Goal: Task Accomplishment & Management: Use online tool/utility

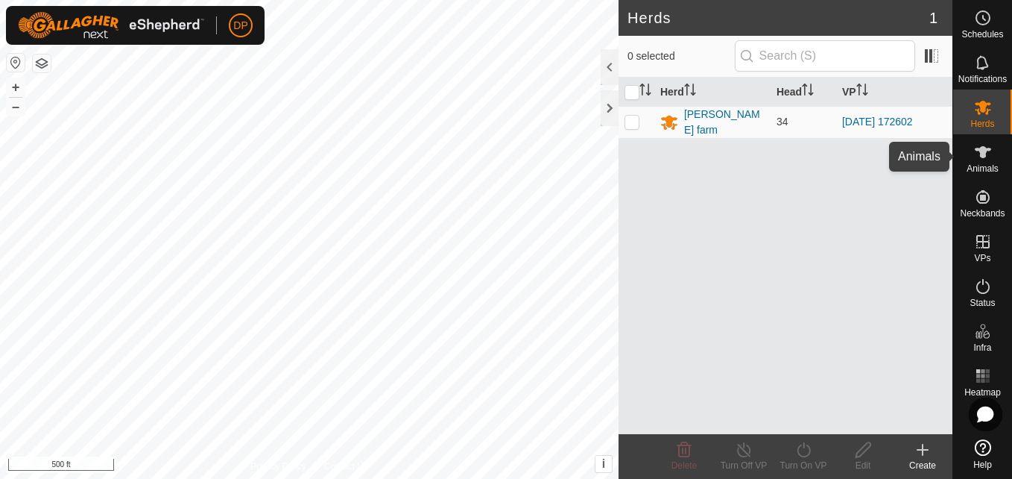
click at [982, 156] on icon at bounding box center [983, 152] width 16 height 12
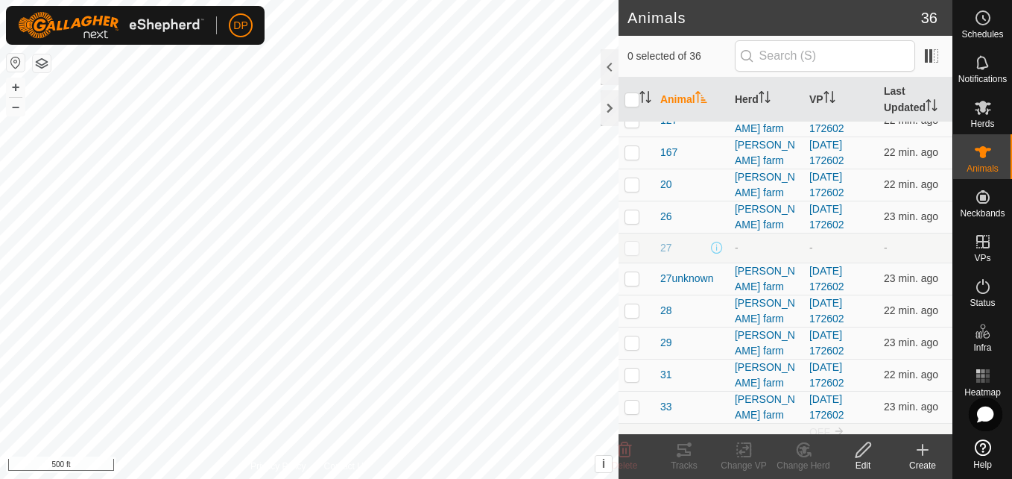
scroll to position [373, 0]
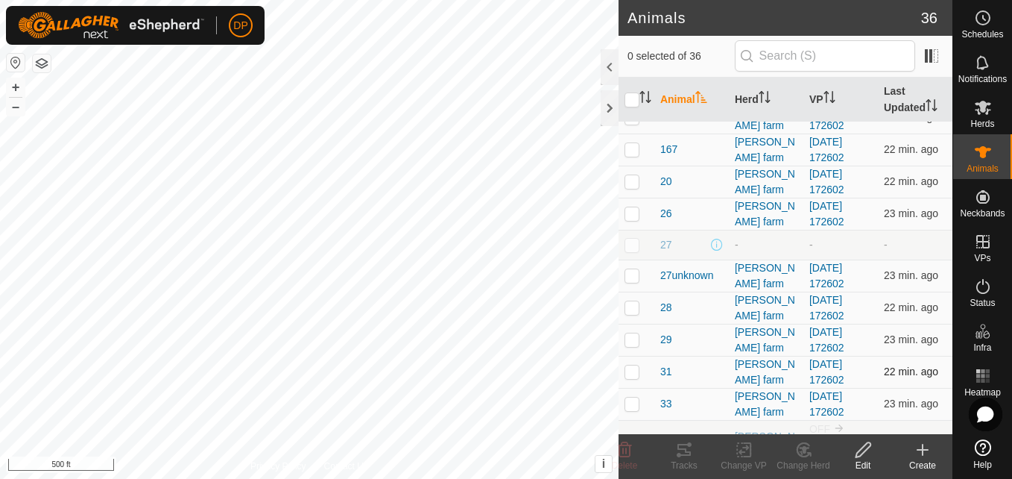
click at [631, 374] on p-checkbox at bounding box center [632, 371] width 15 height 12
checkbox input "true"
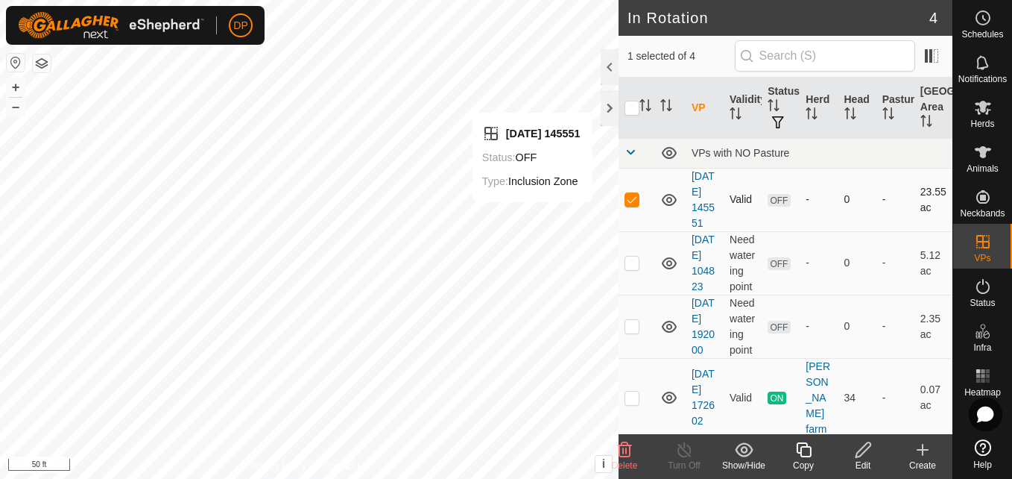
click at [631, 205] on p-checkbox at bounding box center [632, 199] width 15 height 12
checkbox input "false"
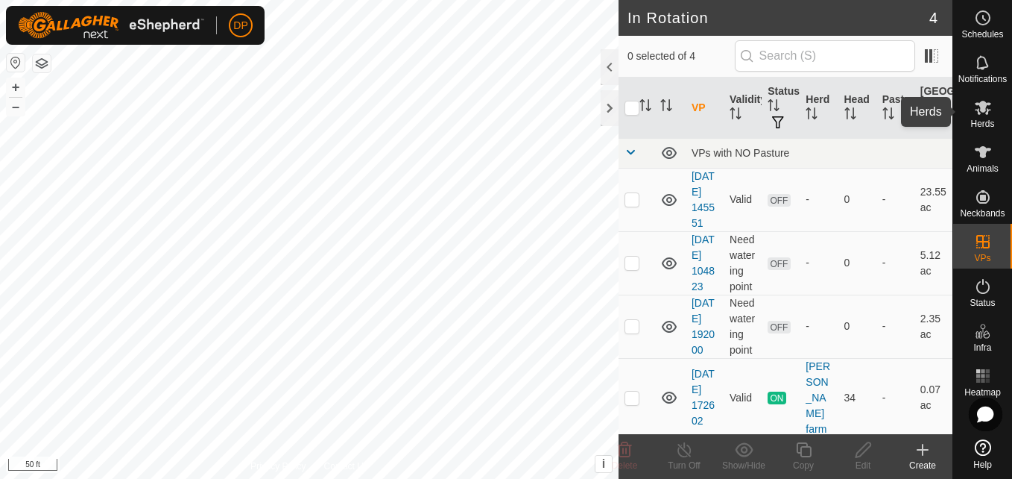
click at [992, 104] on es-mob-svg-icon at bounding box center [983, 107] width 27 height 24
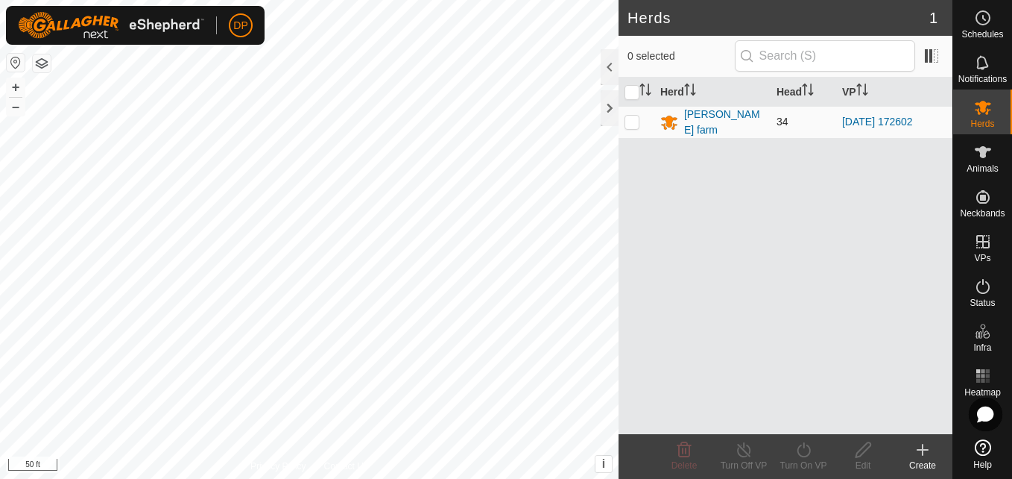
click at [631, 119] on p-checkbox at bounding box center [632, 122] width 15 height 12
checkbox input "true"
click at [631, 119] on p-checkbox at bounding box center [632, 122] width 15 height 12
checkbox input "false"
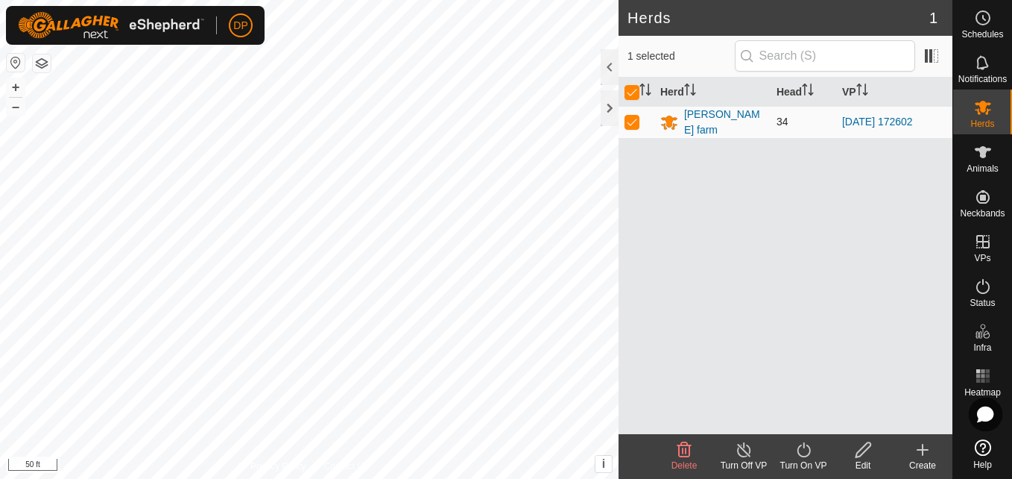
checkbox input "false"
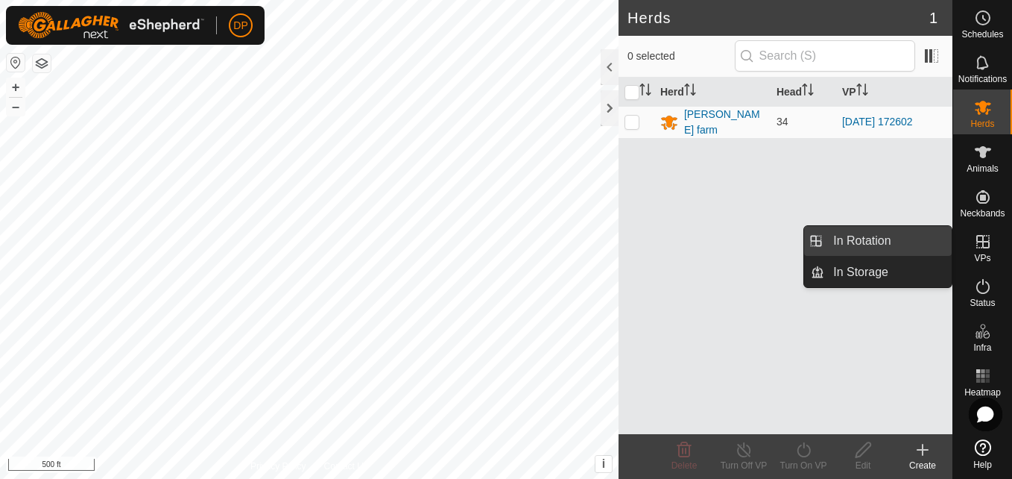
click at [932, 246] on link "In Rotation" at bounding box center [887, 241] width 127 height 30
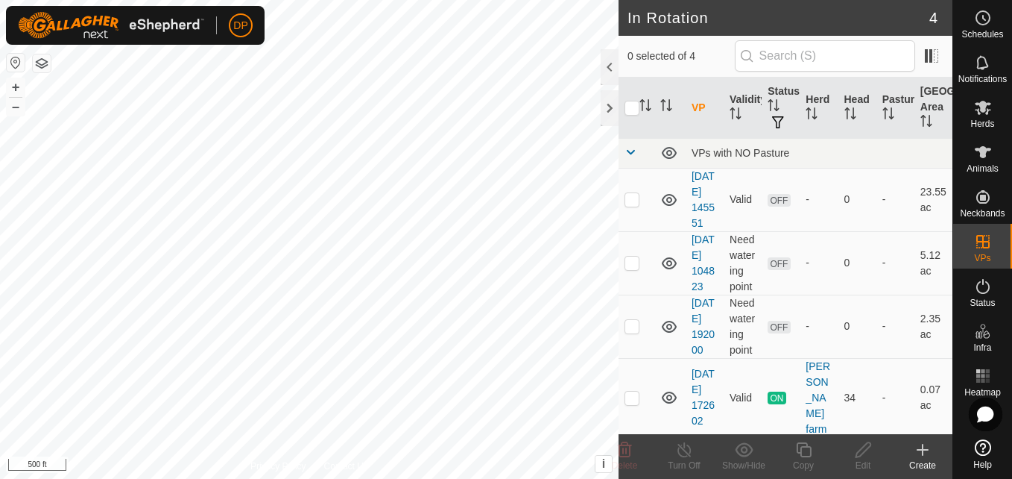
click at [927, 454] on icon at bounding box center [923, 449] width 18 height 18
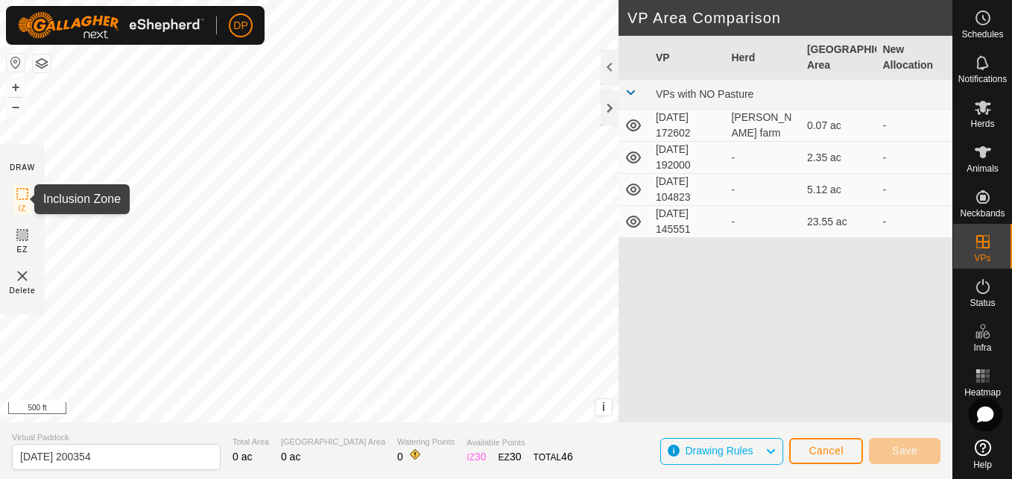
click at [22, 192] on icon at bounding box center [22, 194] width 18 height 18
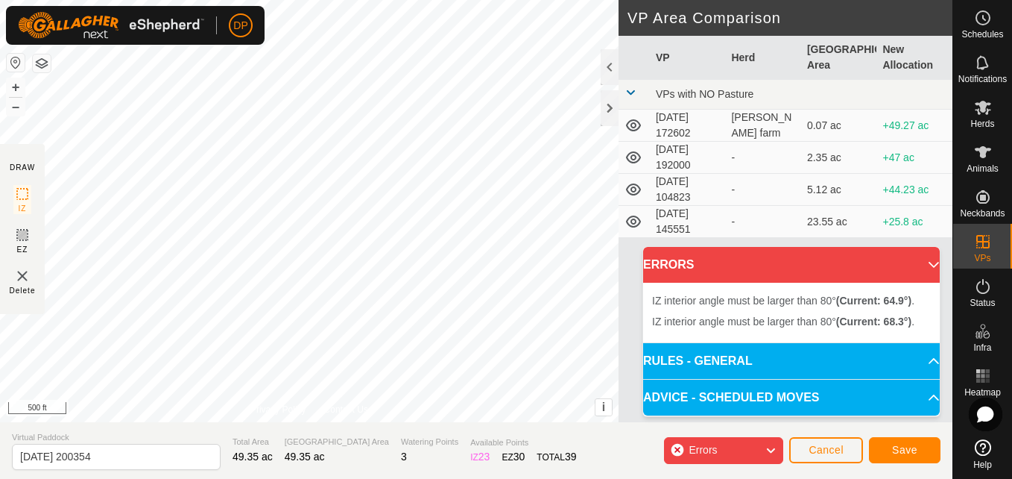
click at [382, 319] on div "IZ interior angle must be larger than 80° (Current: 64.9°) . + – ⇧ i This appli…" at bounding box center [309, 211] width 619 height 422
click at [383, 319] on div "IZ interior angle must be larger than 80° (Current: 64.2°) . + – ⇧ i This appli…" at bounding box center [309, 211] width 619 height 422
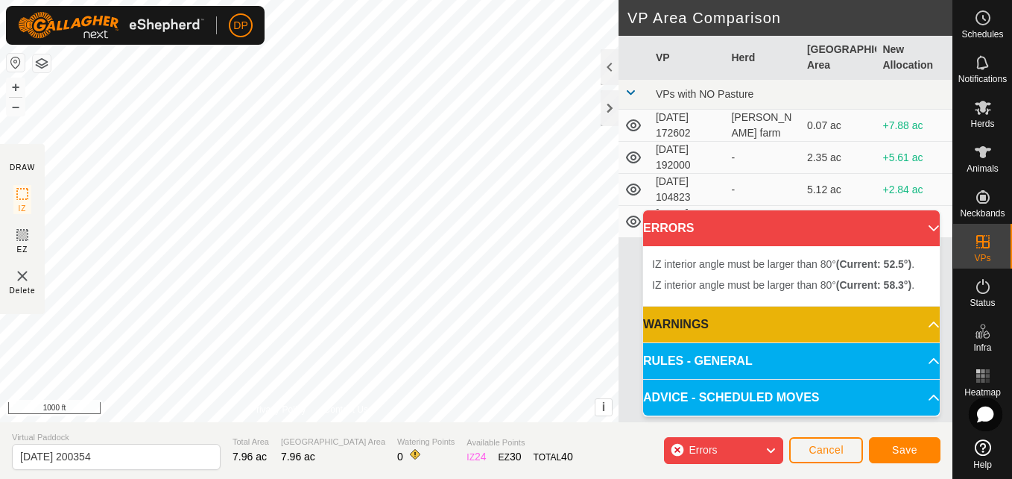
click at [474, 271] on div "IZ interior angle must be larger than 80° (Current: 52.5°) . + – ⇧ i This appli…" at bounding box center [309, 211] width 619 height 422
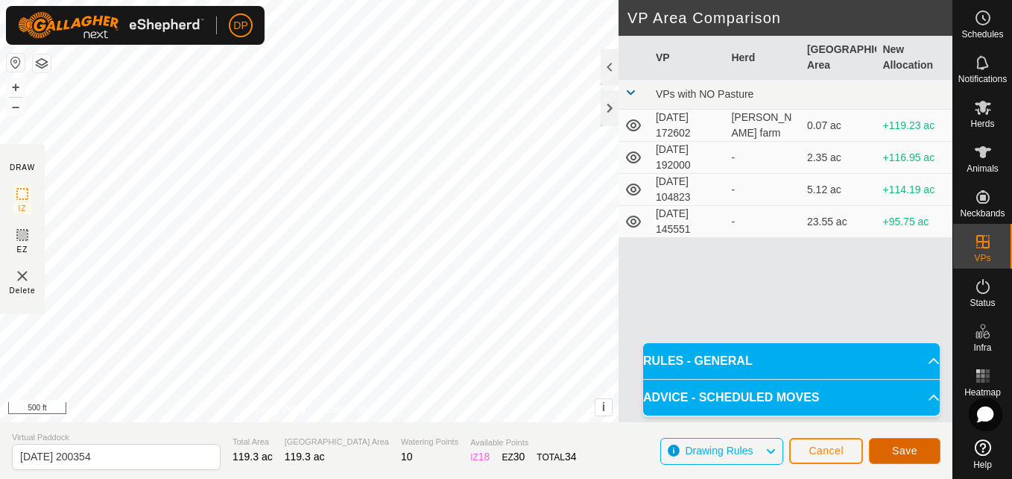
click at [909, 450] on span "Save" at bounding box center [904, 450] width 25 height 12
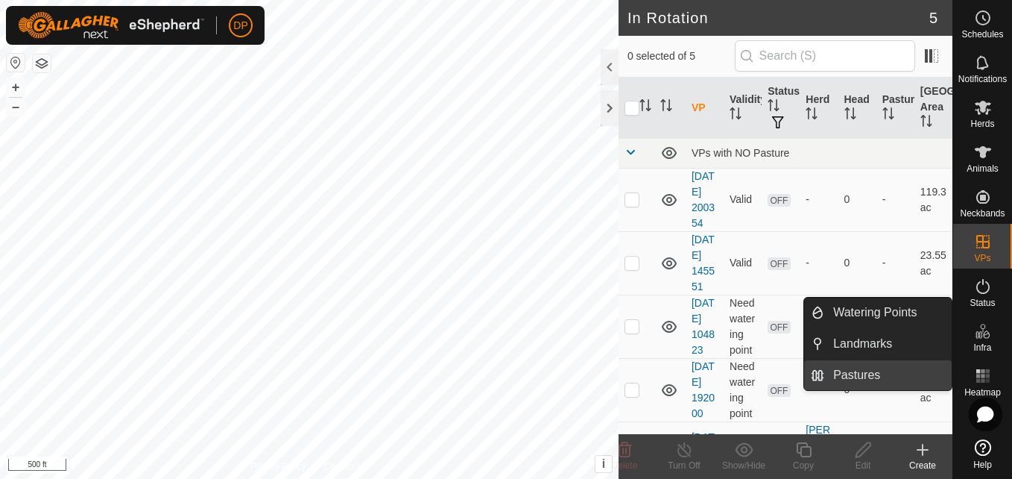
click at [912, 375] on link "Pastures" at bounding box center [887, 375] width 127 height 30
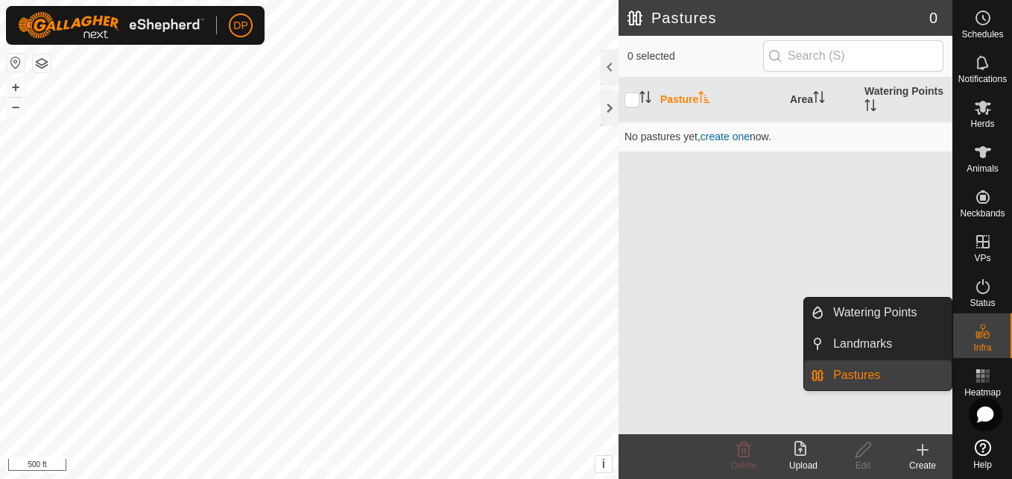
click at [912, 379] on link "Pastures" at bounding box center [887, 375] width 127 height 30
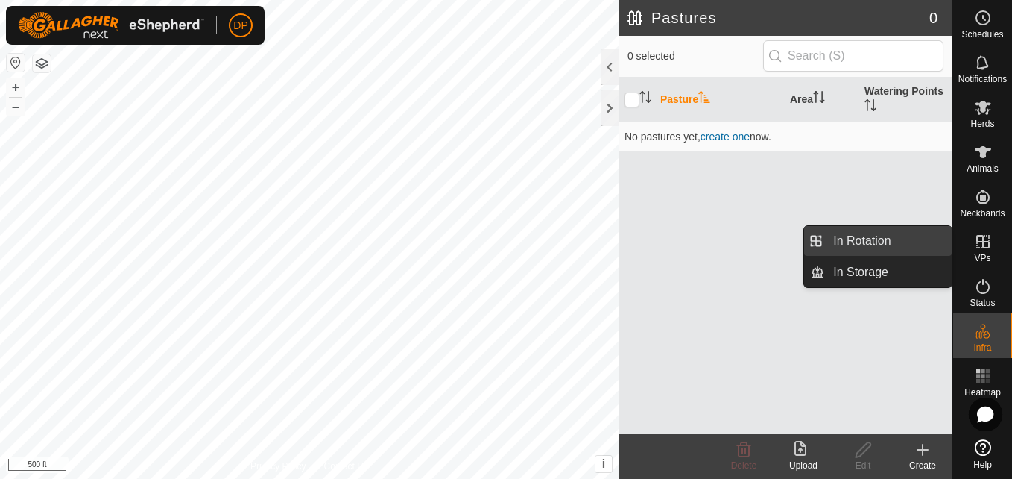
click at [938, 238] on link "In Rotation" at bounding box center [887, 241] width 127 height 30
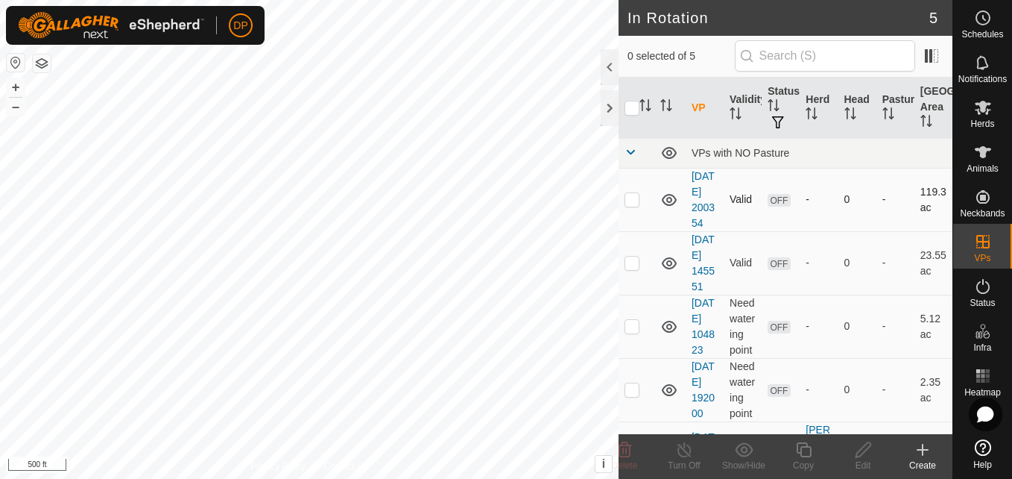
click at [629, 204] on p-checkbox at bounding box center [632, 199] width 15 height 12
checkbox input "true"
click at [868, 447] on icon at bounding box center [863, 449] width 15 height 15
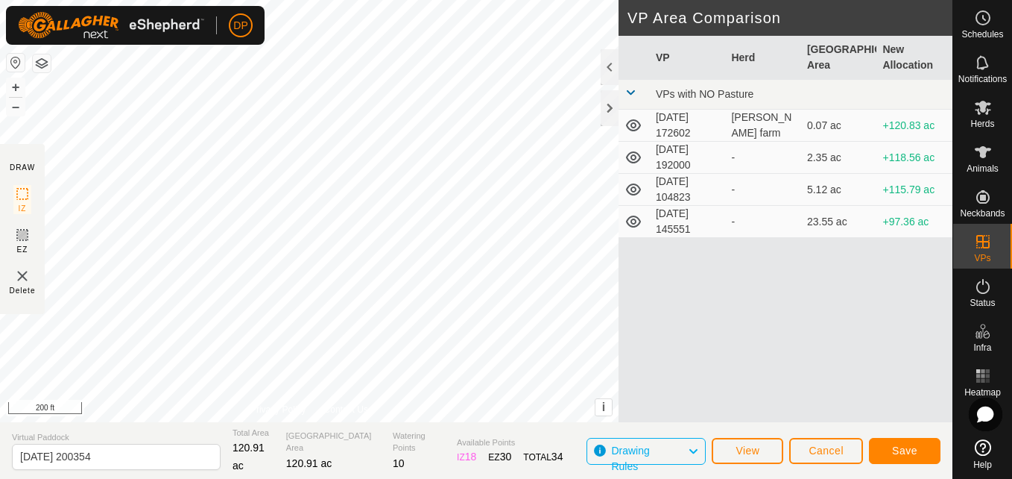
click at [581, 478] on html "DP Schedules Notifications Herds Animals Neckbands VPs Status Infra Heatmap Hel…" at bounding box center [506, 239] width 1012 height 479
click at [632, 93] on span at bounding box center [631, 92] width 12 height 12
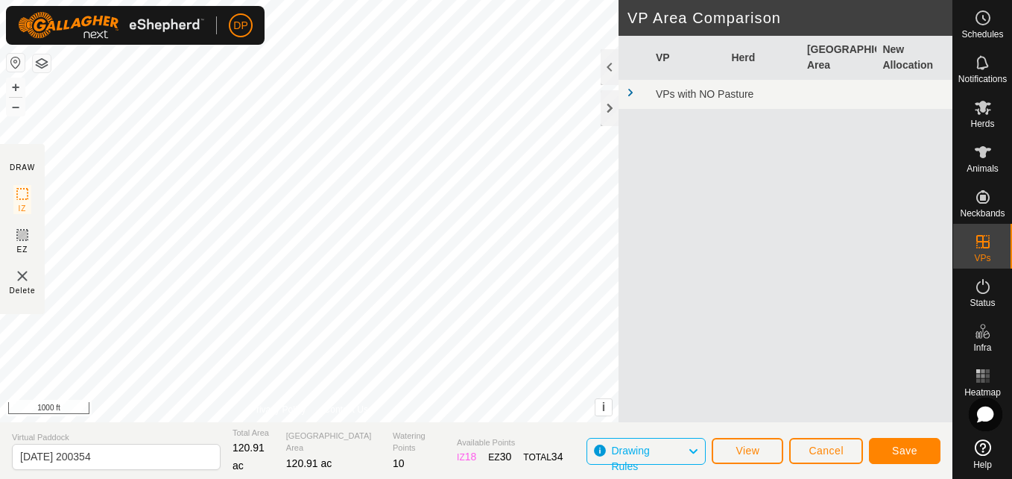
click at [632, 94] on span at bounding box center [631, 92] width 12 height 12
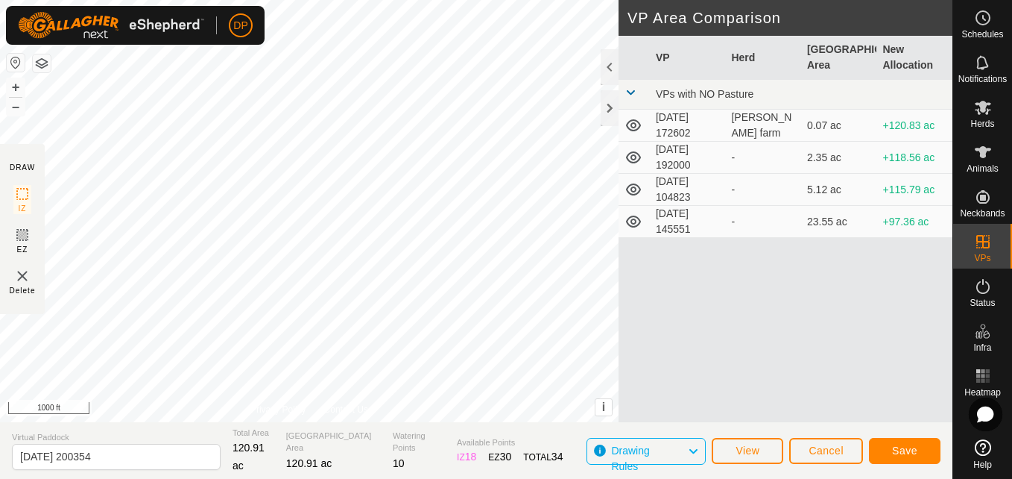
click at [631, 89] on span at bounding box center [631, 92] width 12 height 12
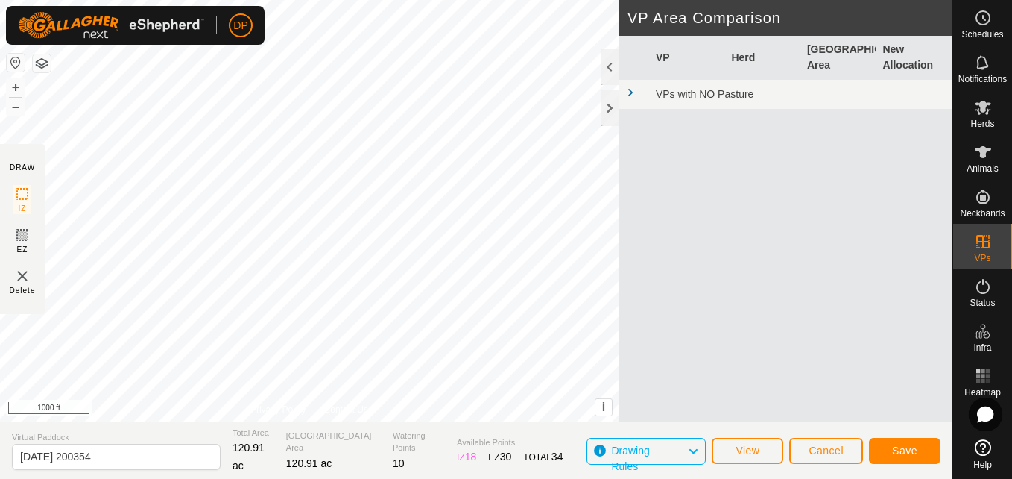
click at [631, 89] on span at bounding box center [631, 92] width 12 height 12
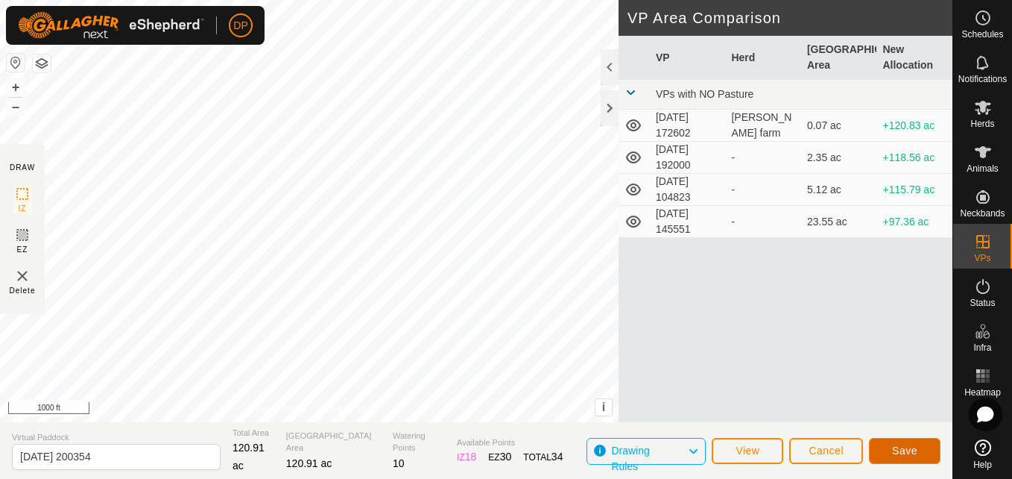
click at [906, 447] on span "Save" at bounding box center [904, 450] width 25 height 12
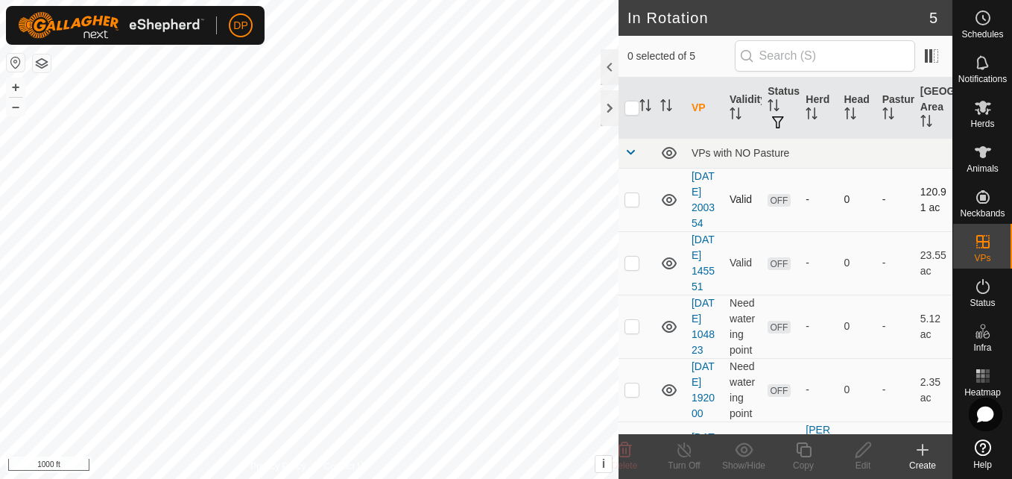
click at [636, 205] on p-checkbox at bounding box center [632, 199] width 15 height 12
checkbox input "true"
click at [979, 115] on icon at bounding box center [983, 107] width 18 height 18
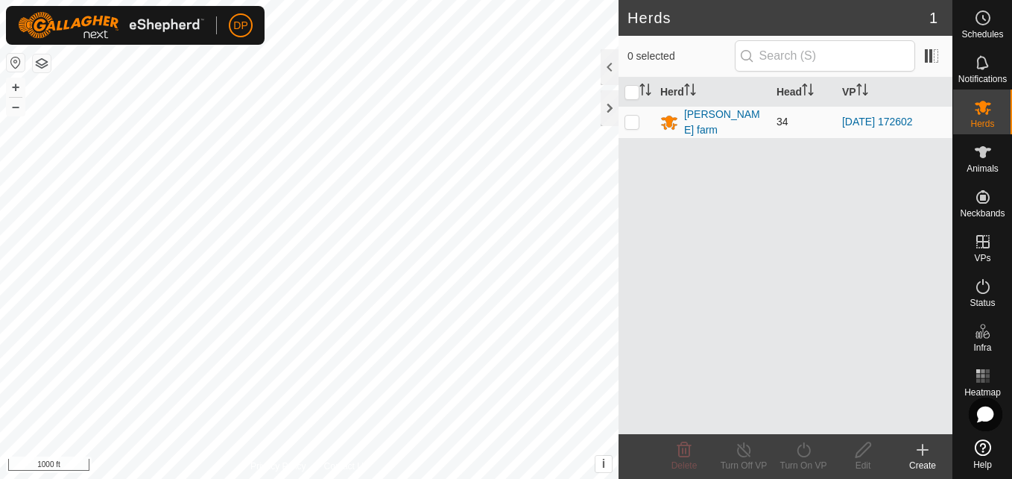
click at [628, 118] on p-checkbox at bounding box center [632, 122] width 15 height 12
checkbox input "true"
click at [800, 448] on icon at bounding box center [804, 449] width 19 height 18
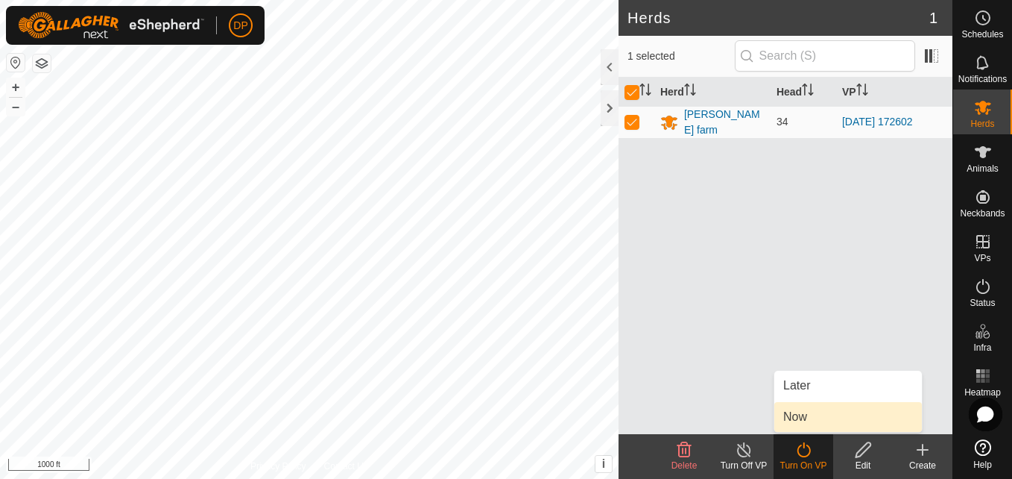
click at [800, 421] on link "Now" at bounding box center [848, 417] width 148 height 30
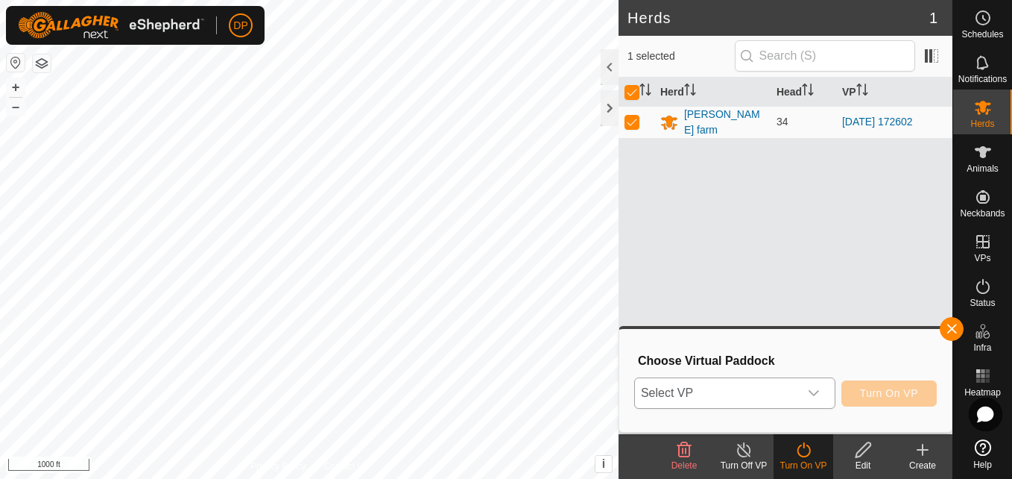
click at [815, 393] on icon "dropdown trigger" at bounding box center [814, 393] width 10 height 6
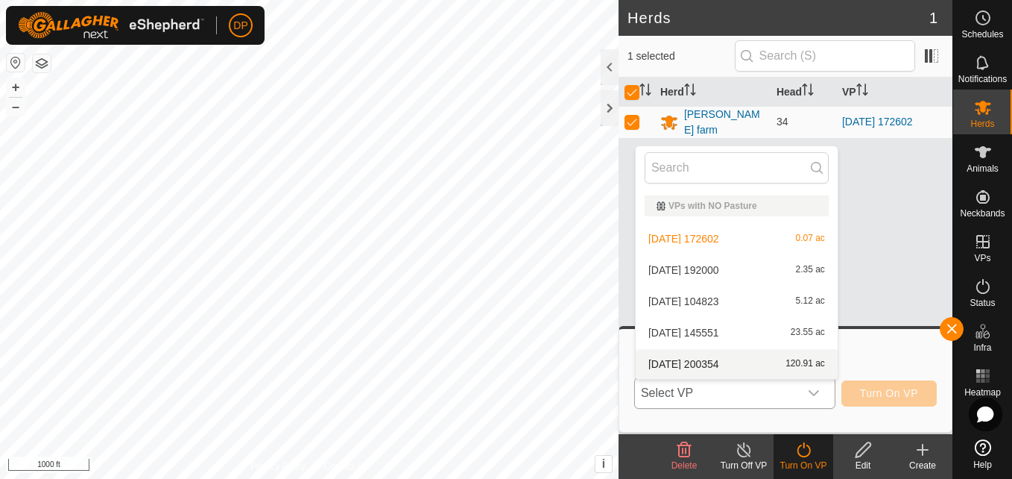
click at [748, 359] on li "[DATE] 200354 120.91 ac" at bounding box center [737, 364] width 202 height 30
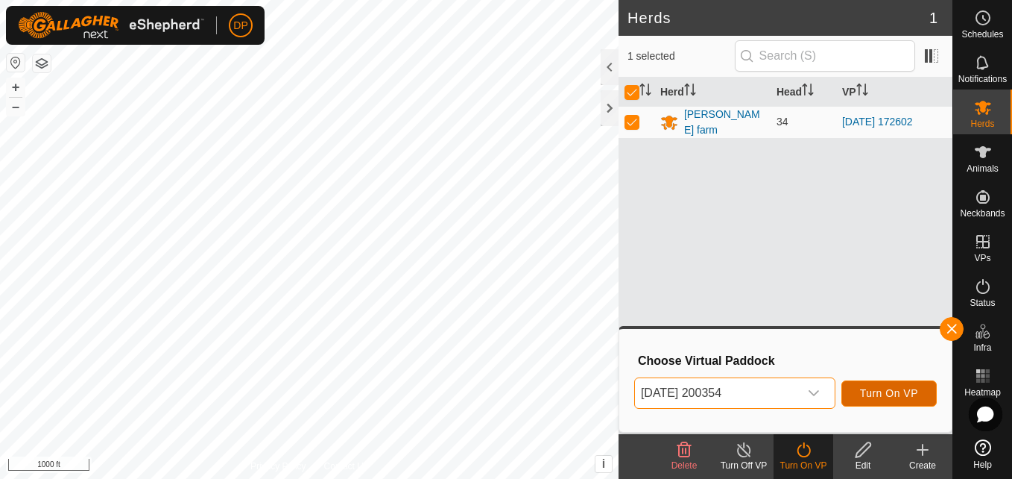
click at [880, 390] on span "Turn On VP" at bounding box center [889, 393] width 58 height 12
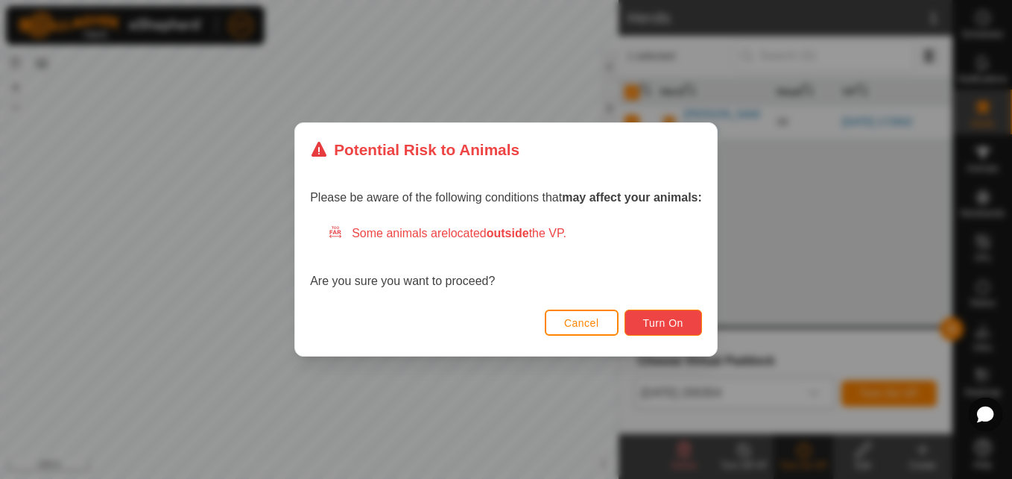
click at [650, 315] on button "Turn On" at bounding box center [664, 322] width 78 height 26
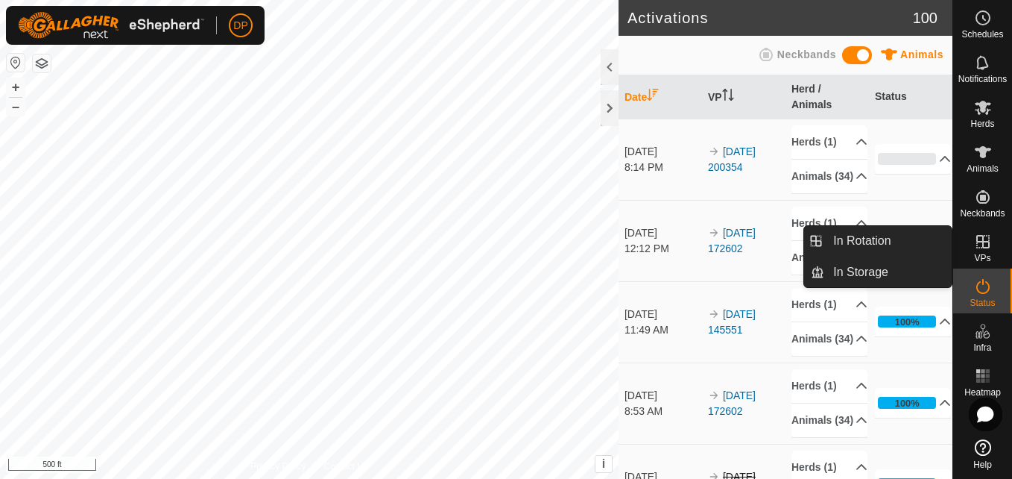
click at [988, 241] on icon at bounding box center [982, 241] width 13 height 13
click at [974, 241] on icon at bounding box center [983, 242] width 18 height 18
click at [918, 236] on link "In Rotation" at bounding box center [887, 241] width 127 height 30
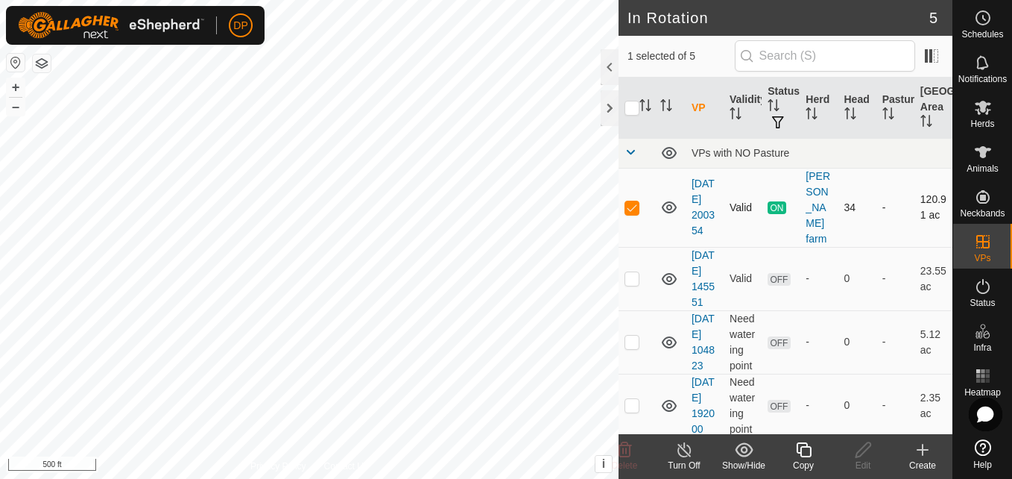
click at [628, 204] on p-checkbox at bounding box center [632, 207] width 15 height 12
checkbox input "false"
click at [975, 107] on icon at bounding box center [983, 107] width 18 height 18
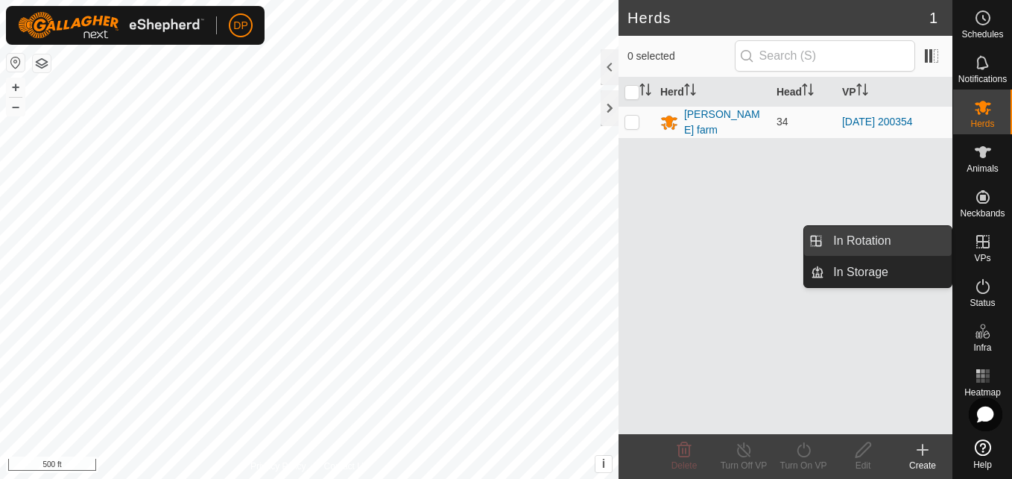
click at [946, 236] on link "In Rotation" at bounding box center [887, 241] width 127 height 30
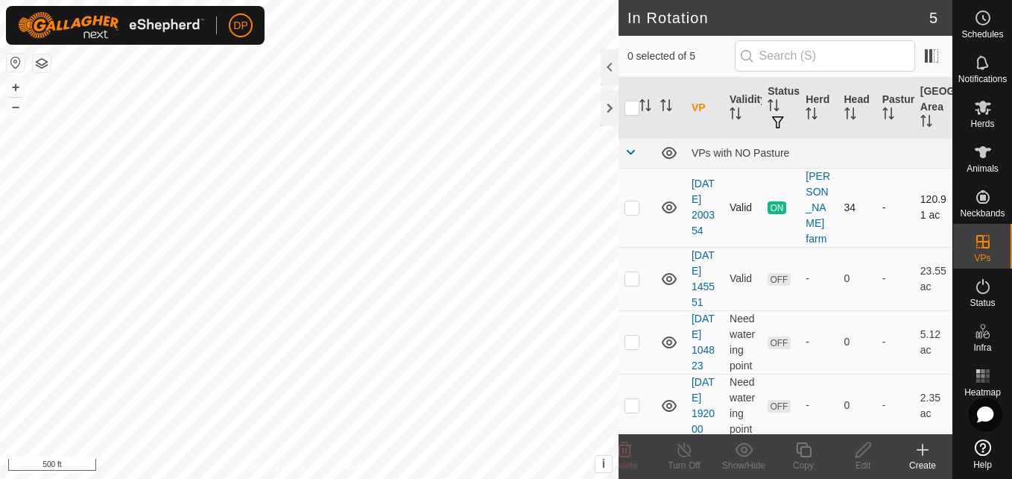
click at [635, 212] on p-checkbox at bounding box center [632, 207] width 15 height 12
checkbox input "true"
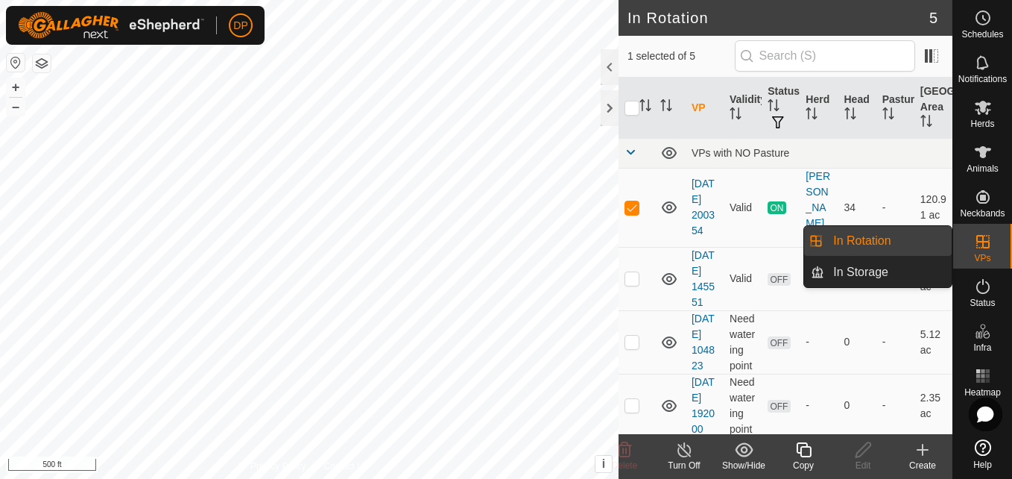
click at [927, 242] on link "In Rotation" at bounding box center [887, 241] width 127 height 30
click at [912, 264] on link "In Storage" at bounding box center [887, 272] width 127 height 30
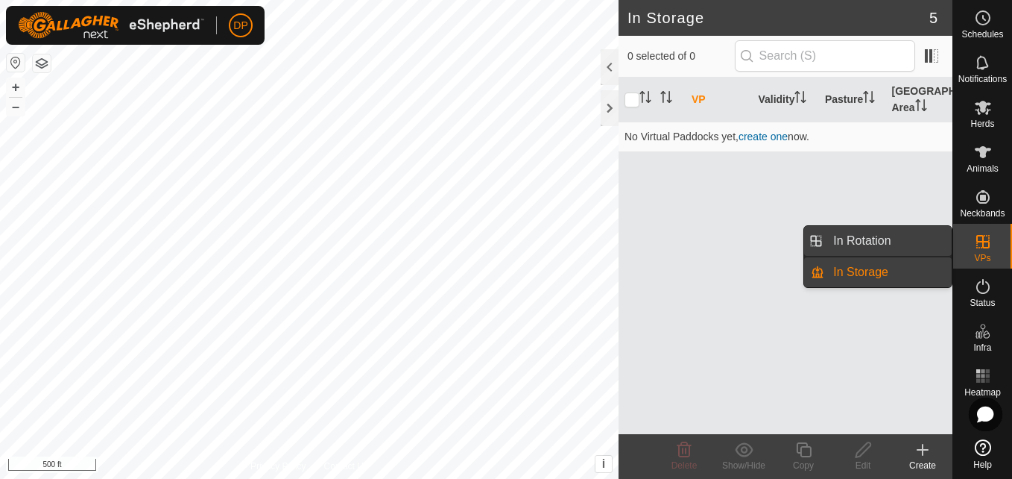
click at [906, 239] on link "In Rotation" at bounding box center [887, 241] width 127 height 30
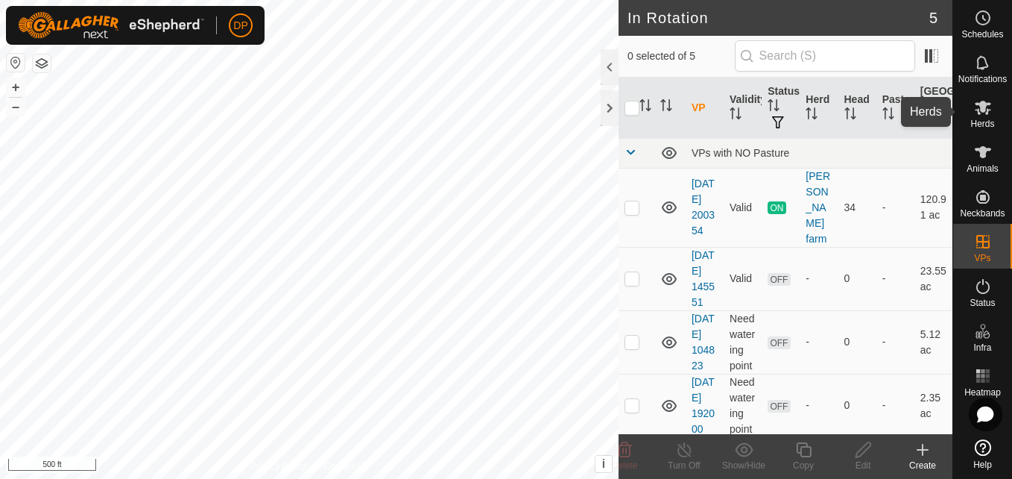
click at [979, 113] on icon at bounding box center [983, 108] width 16 height 14
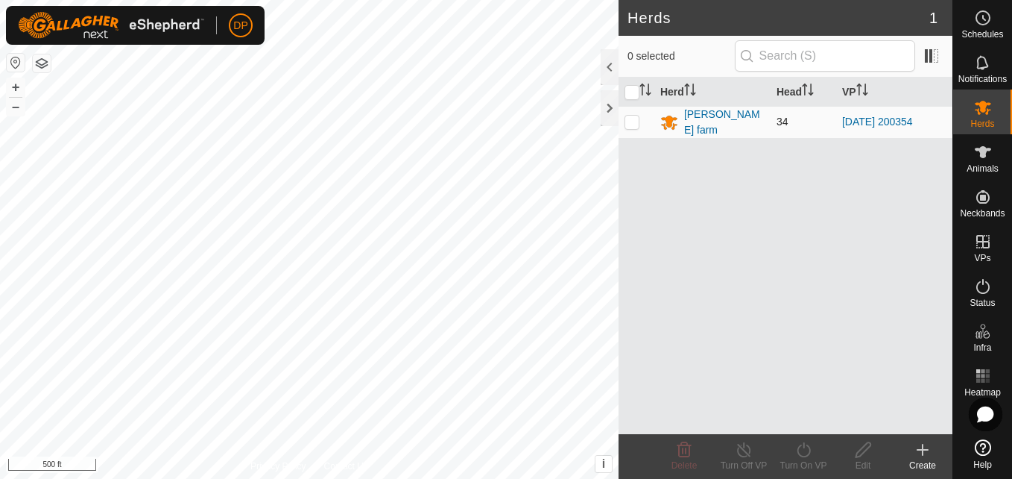
click at [630, 120] on p-checkbox at bounding box center [632, 122] width 15 height 12
checkbox input "true"
click at [864, 449] on icon at bounding box center [863, 449] width 19 height 18
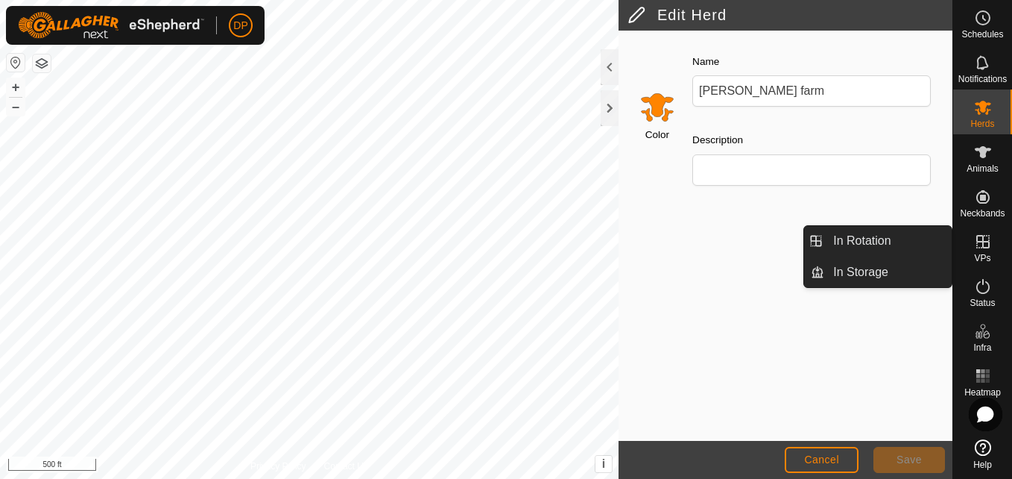
click at [983, 246] on icon at bounding box center [982, 241] width 13 height 13
click at [923, 241] on link "In Rotation" at bounding box center [887, 241] width 127 height 30
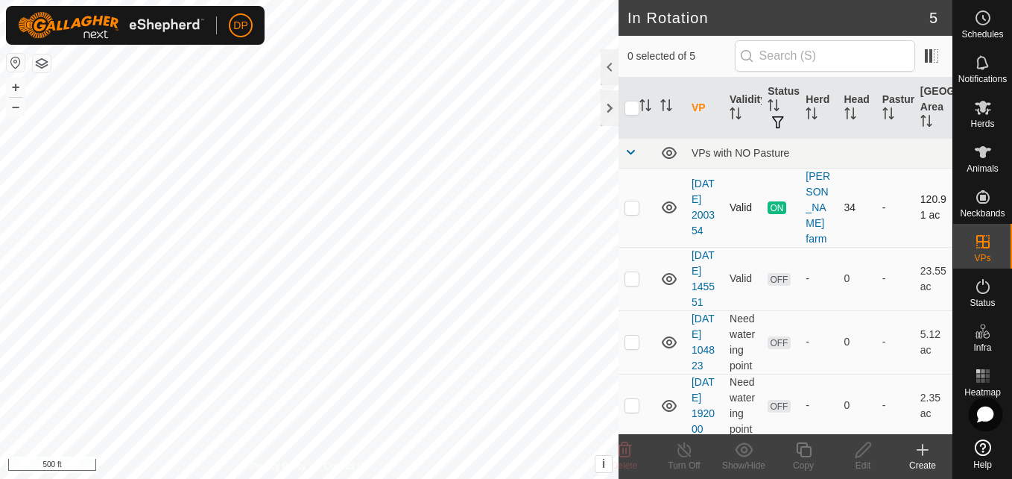
click at [631, 194] on td at bounding box center [637, 207] width 36 height 79
checkbox input "true"
click at [982, 113] on icon at bounding box center [983, 107] width 18 height 18
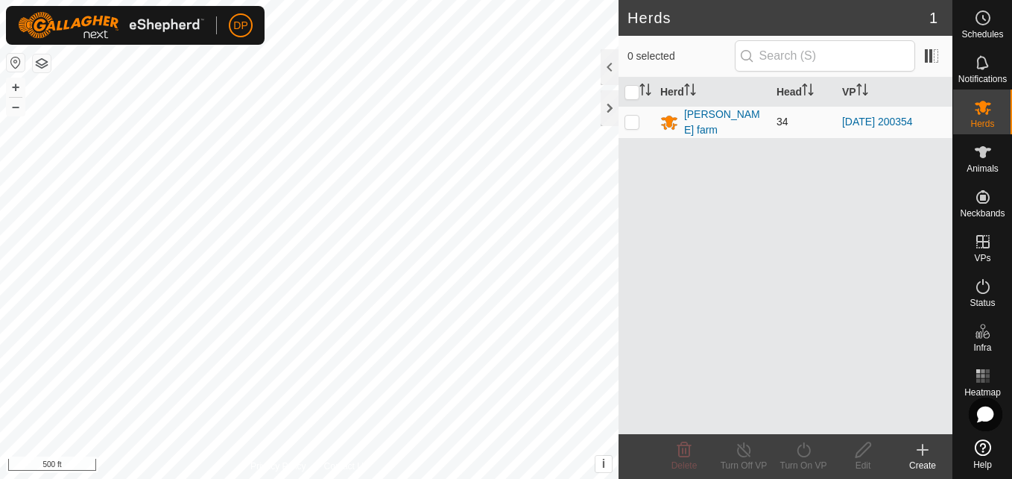
click at [634, 119] on p-checkbox at bounding box center [632, 122] width 15 height 12
checkbox input "true"
click at [862, 445] on icon at bounding box center [863, 449] width 19 height 18
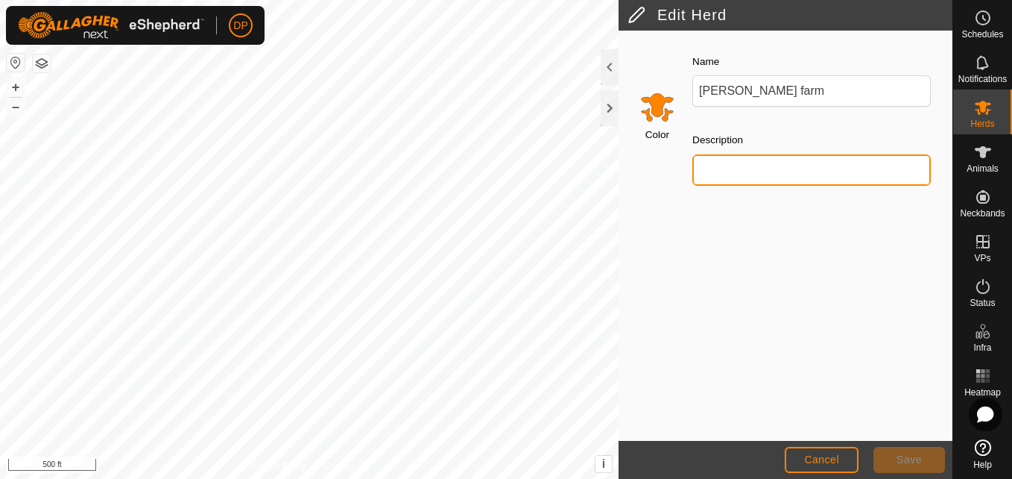
click at [747, 169] on input "Description" at bounding box center [811, 169] width 239 height 31
click at [657, 236] on div "Color Name [PERSON_NAME] farm Description" at bounding box center [786, 236] width 334 height 410
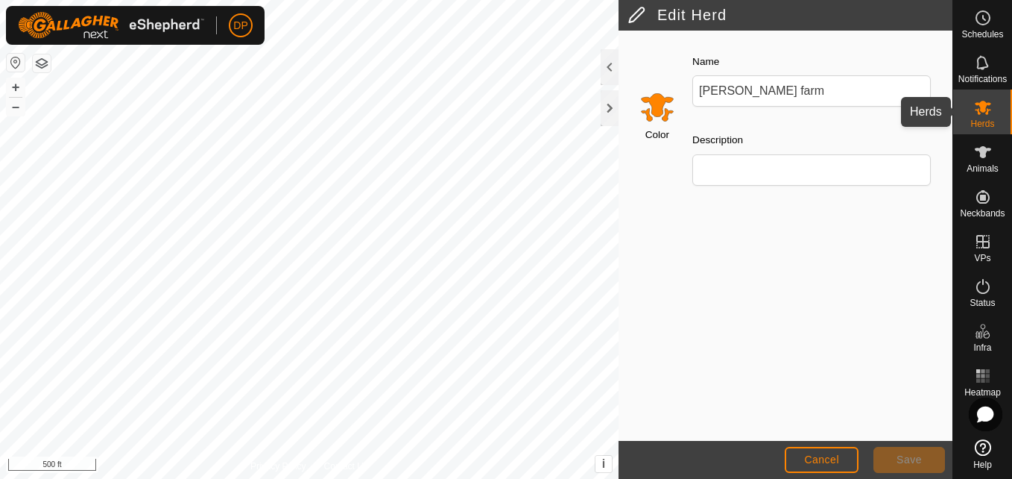
click at [980, 105] on icon at bounding box center [983, 108] width 16 height 14
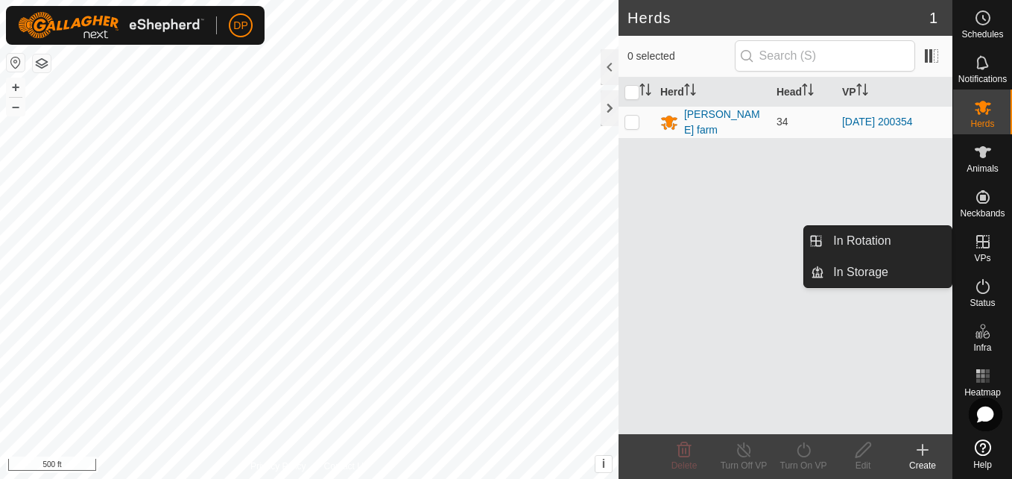
click at [985, 243] on icon at bounding box center [983, 242] width 18 height 18
click at [908, 241] on link "In Rotation" at bounding box center [887, 241] width 127 height 30
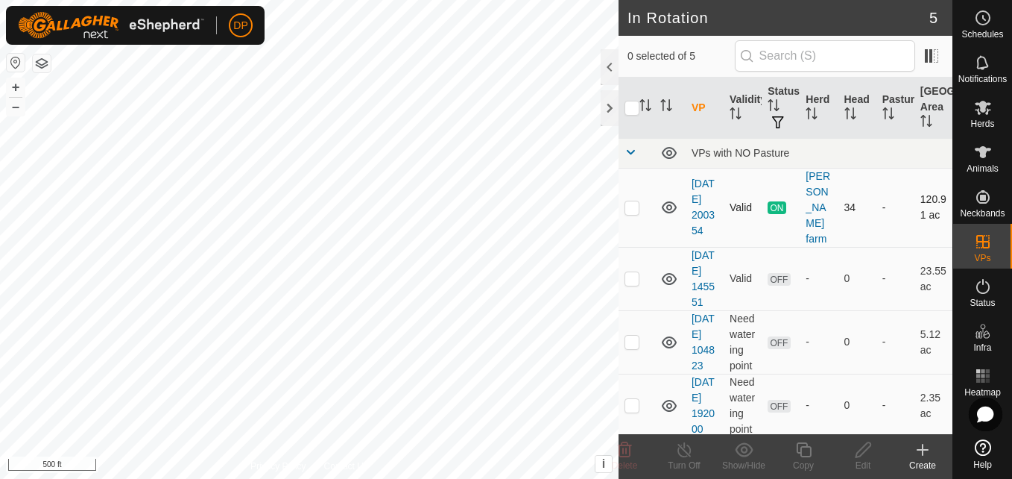
click at [631, 204] on p-checkbox at bounding box center [632, 207] width 15 height 12
checkbox input "true"
click at [978, 119] on span "Herds" at bounding box center [982, 123] width 24 height 9
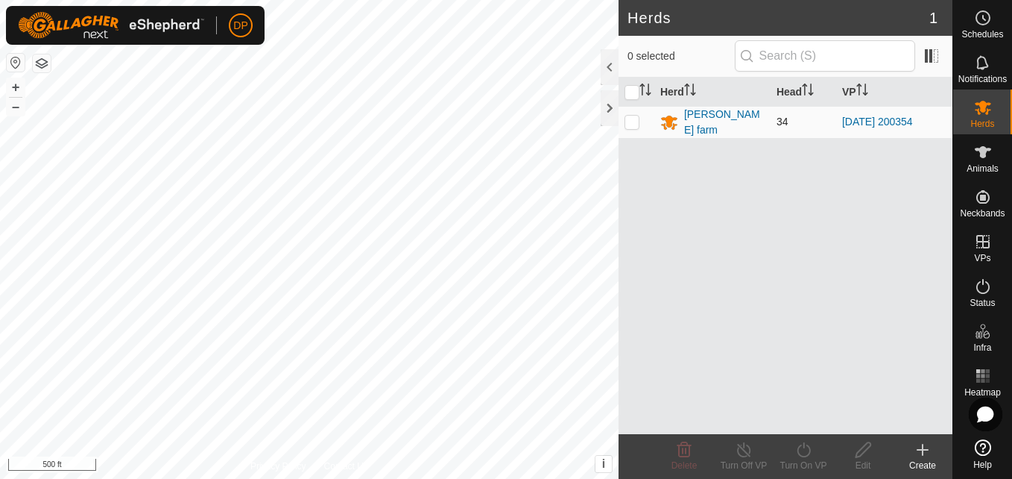
click at [630, 120] on p-checkbox at bounding box center [632, 122] width 15 height 12
checkbox input "true"
click at [862, 449] on icon at bounding box center [863, 449] width 19 height 18
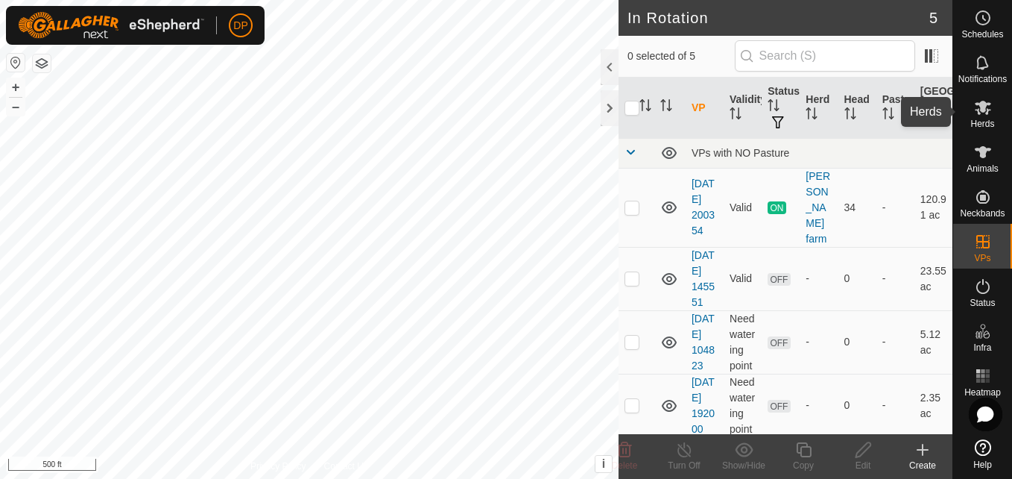
click at [982, 106] on icon at bounding box center [983, 108] width 16 height 14
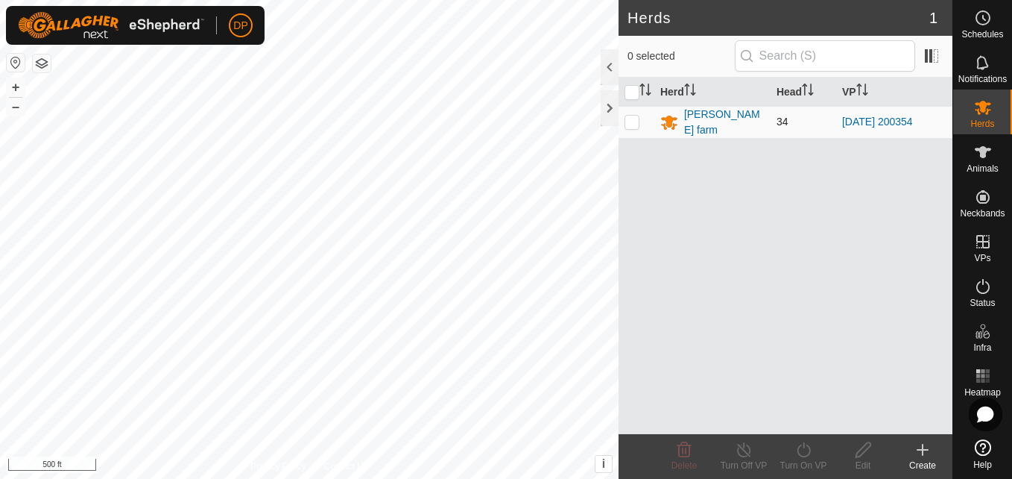
click at [630, 121] on p-checkbox at bounding box center [632, 122] width 15 height 12
checkbox input "true"
click at [859, 449] on icon at bounding box center [863, 449] width 19 height 18
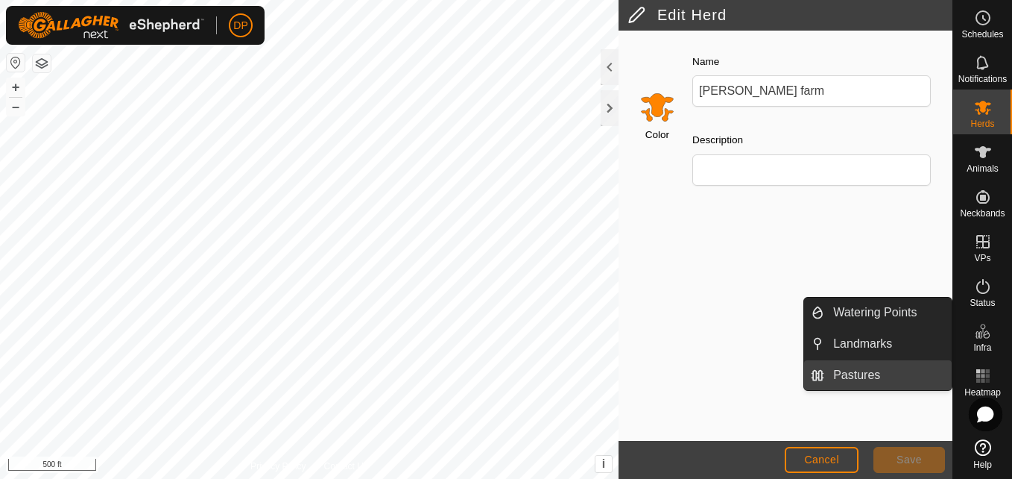
click at [938, 371] on link "Pastures" at bounding box center [887, 375] width 127 height 30
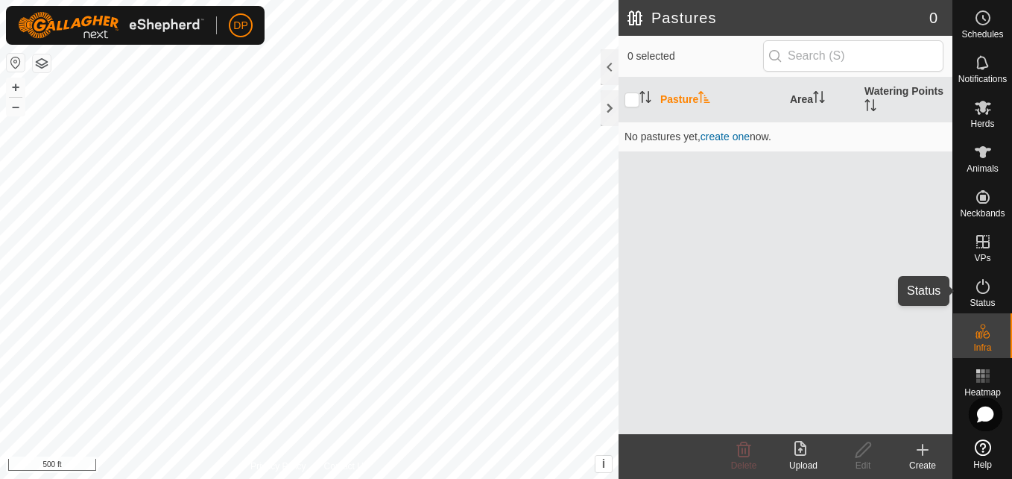
click at [985, 293] on icon at bounding box center [982, 286] width 13 height 15
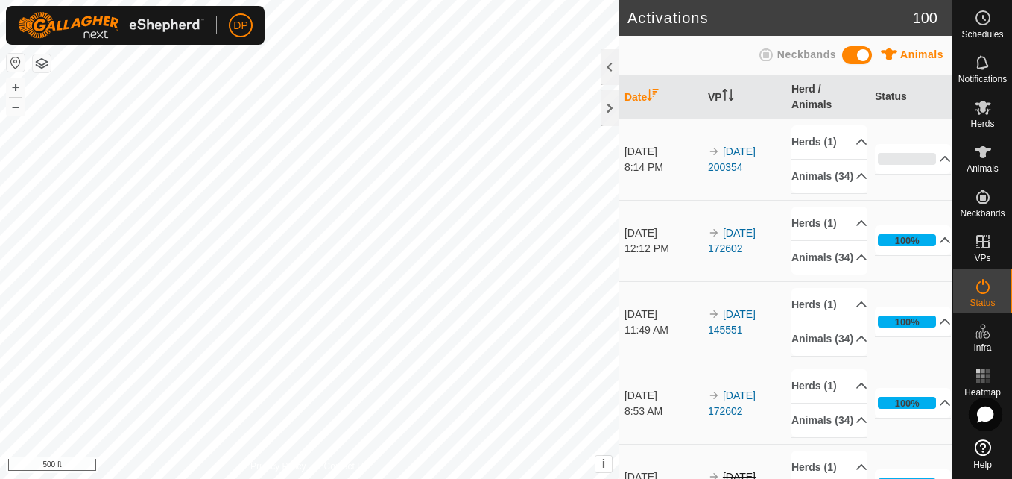
click at [900, 200] on td "0% In Progress Pending 34 Sent 0 Completed Confirmed 0 Overridden 0 Cancelled 0" at bounding box center [910, 159] width 83 height 81
click at [977, 116] on icon at bounding box center [983, 107] width 18 height 18
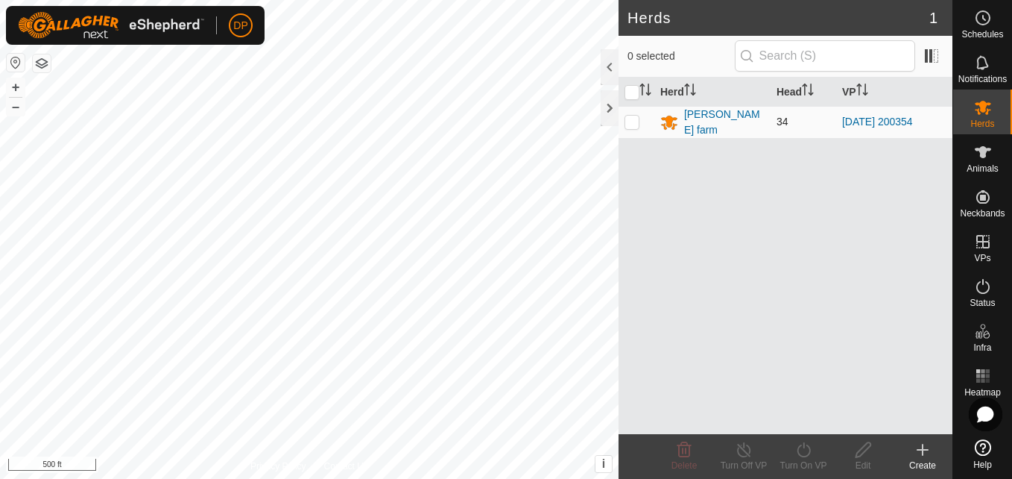
click at [633, 123] on p-checkbox at bounding box center [632, 122] width 15 height 12
checkbox input "true"
click at [864, 450] on icon at bounding box center [863, 449] width 19 height 18
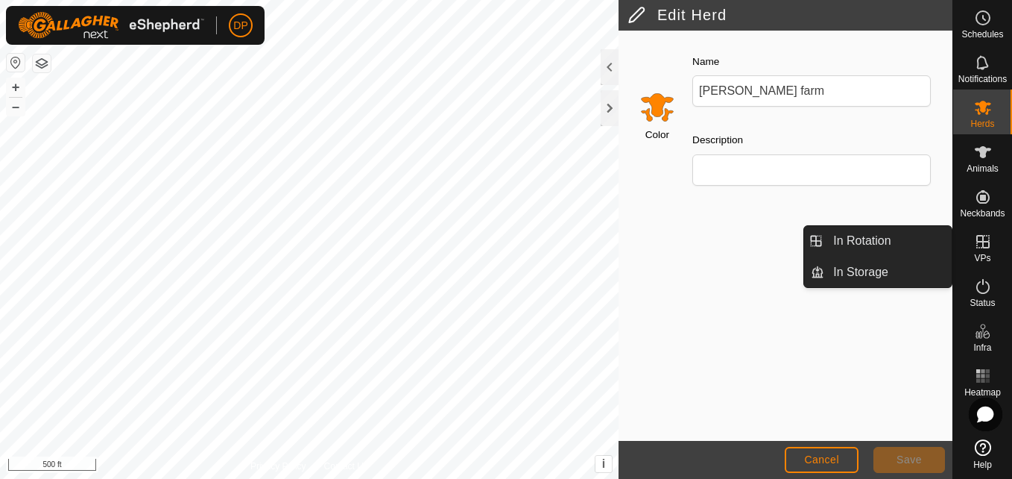
click at [970, 233] on es-virtualpaddocks-svg-icon at bounding box center [983, 242] width 27 height 24
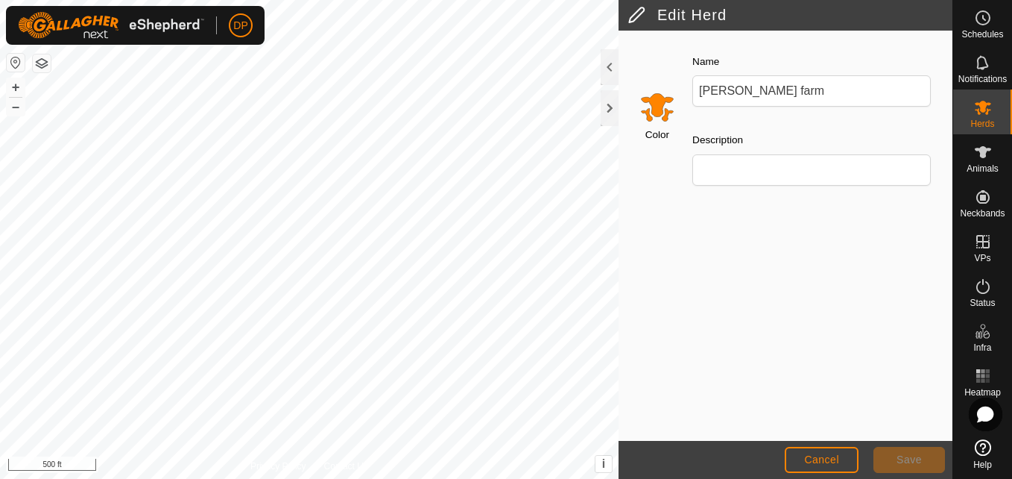
click at [611, 63] on div at bounding box center [610, 67] width 18 height 36
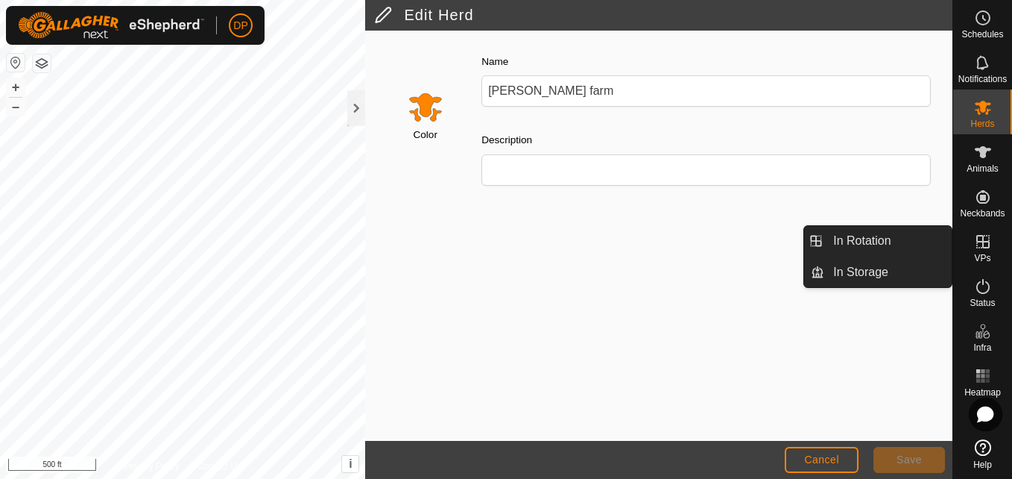
click at [983, 239] on icon at bounding box center [982, 241] width 13 height 13
click at [939, 240] on link "In Rotation" at bounding box center [887, 241] width 127 height 30
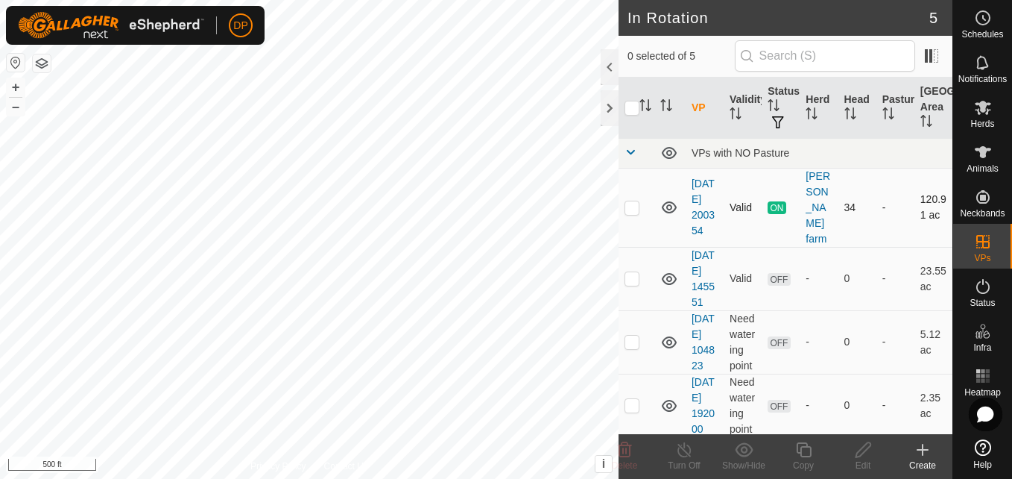
click at [634, 206] on p-checkbox at bounding box center [632, 207] width 15 height 12
click at [627, 206] on p-checkbox at bounding box center [632, 207] width 15 height 12
click at [633, 211] on p-checkbox at bounding box center [632, 207] width 15 height 12
checkbox input "true"
click at [682, 449] on icon at bounding box center [684, 449] width 19 height 18
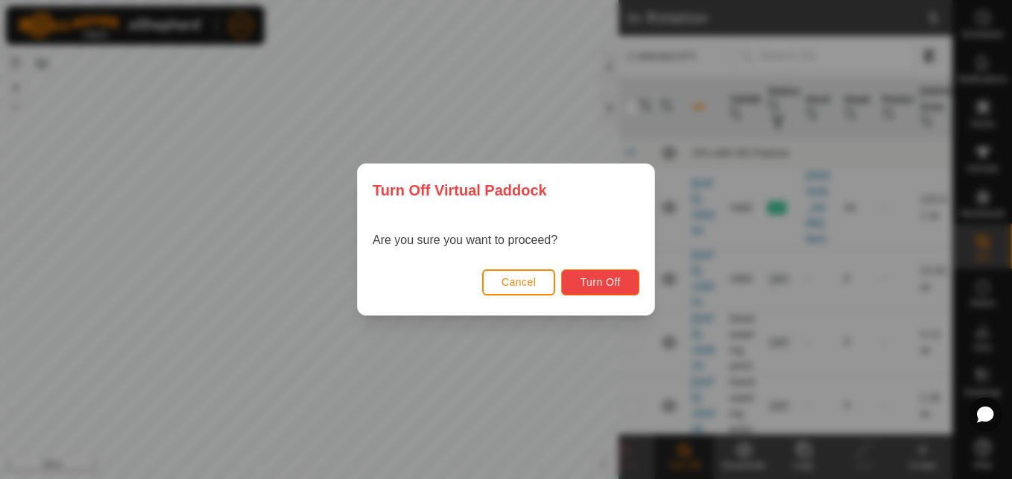
click at [607, 279] on span "Turn Off" at bounding box center [600, 282] width 41 height 12
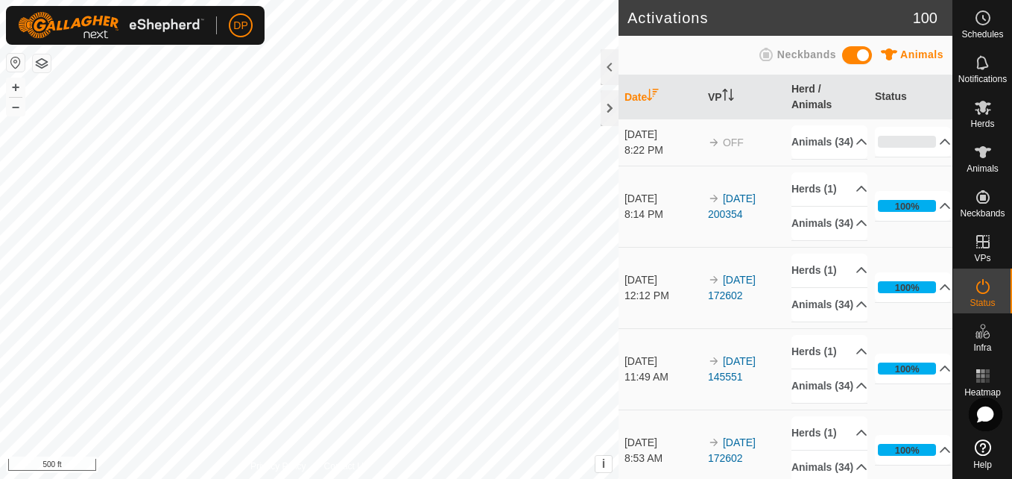
click at [625, 165] on td "[DATE] 8:22 PM" at bounding box center [660, 142] width 83 height 47
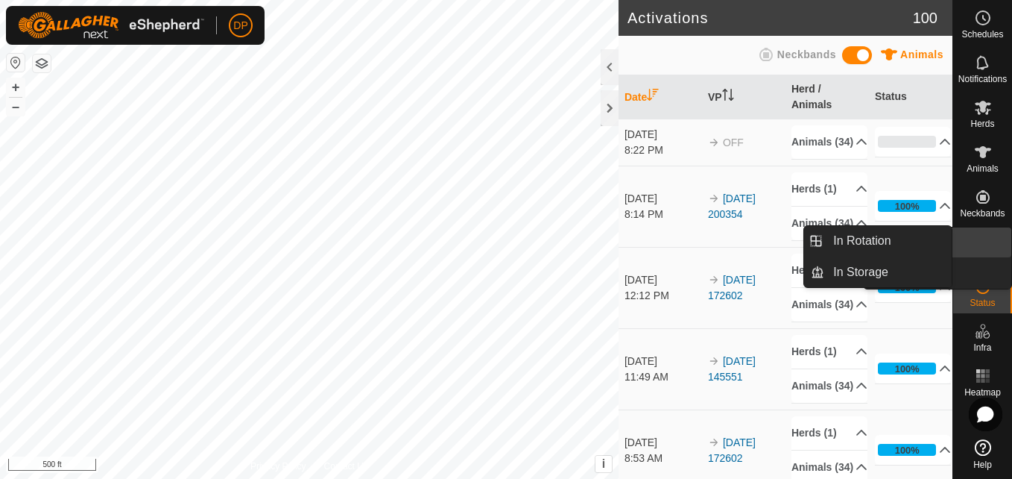
click at [975, 243] on icon at bounding box center [983, 242] width 18 height 18
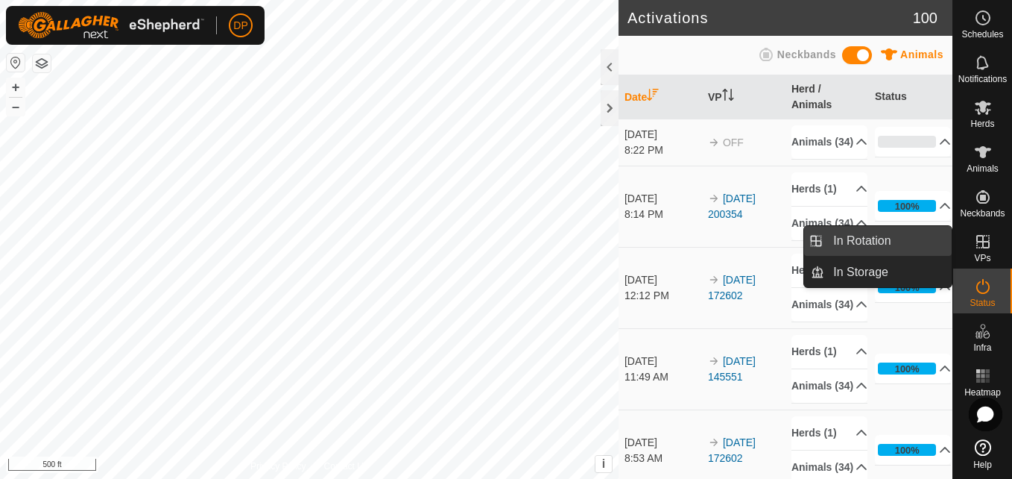
click at [906, 242] on link "In Rotation" at bounding box center [887, 241] width 127 height 30
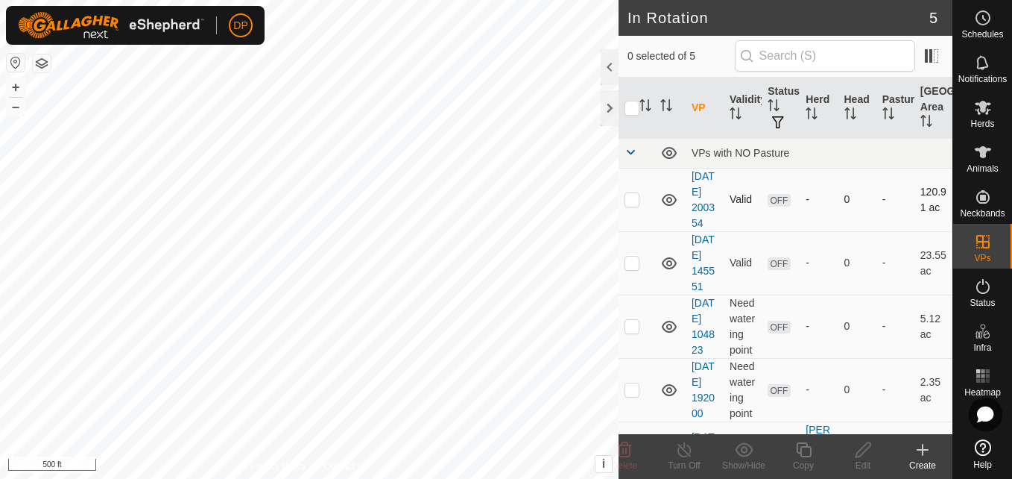
click at [626, 205] on p-checkbox at bounding box center [632, 199] width 15 height 12
checkbox input "true"
click at [860, 451] on icon at bounding box center [863, 449] width 19 height 18
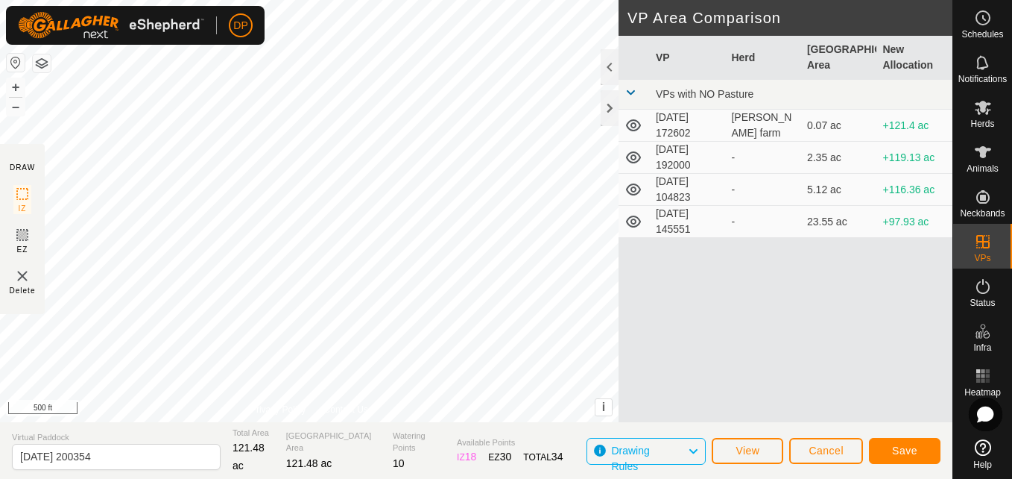
click at [315, 435] on div "DRAW IZ EZ Delete Privacy Policy Contact Us + – ⇧ i This application includes H…" at bounding box center [476, 239] width 953 height 479
click at [900, 444] on span "Save" at bounding box center [904, 450] width 25 height 12
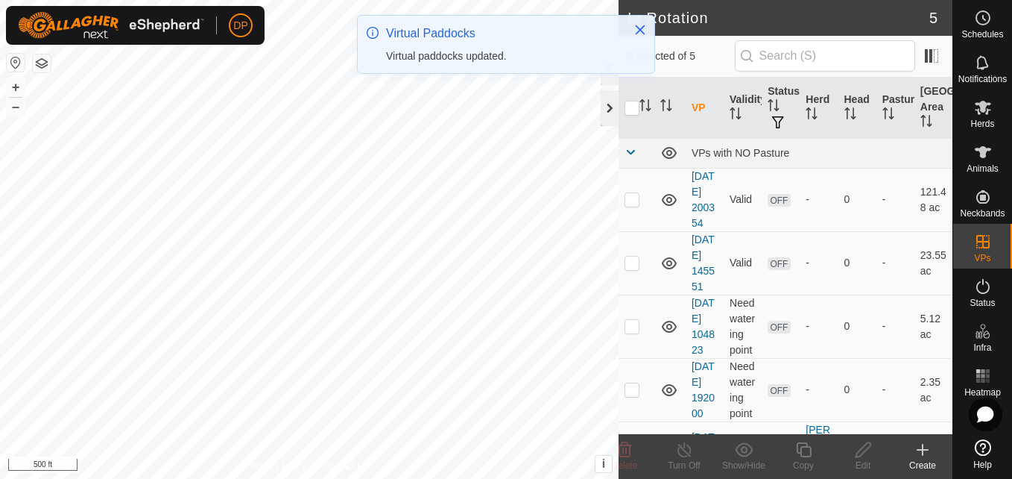
click at [610, 102] on div at bounding box center [610, 108] width 18 height 36
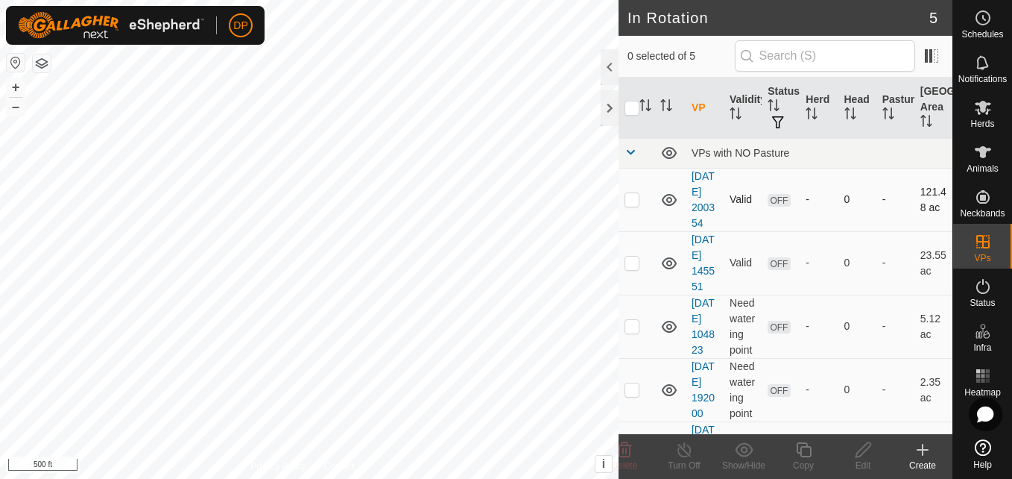
click at [636, 205] on p-checkbox at bounding box center [632, 199] width 15 height 12
checkbox input "true"
click at [857, 452] on icon at bounding box center [863, 449] width 15 height 15
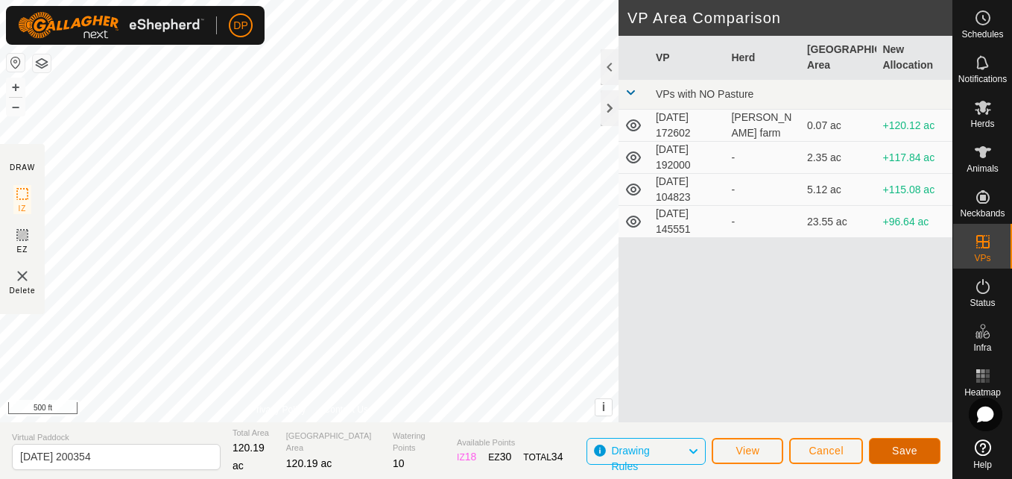
click at [906, 442] on button "Save" at bounding box center [905, 451] width 72 height 26
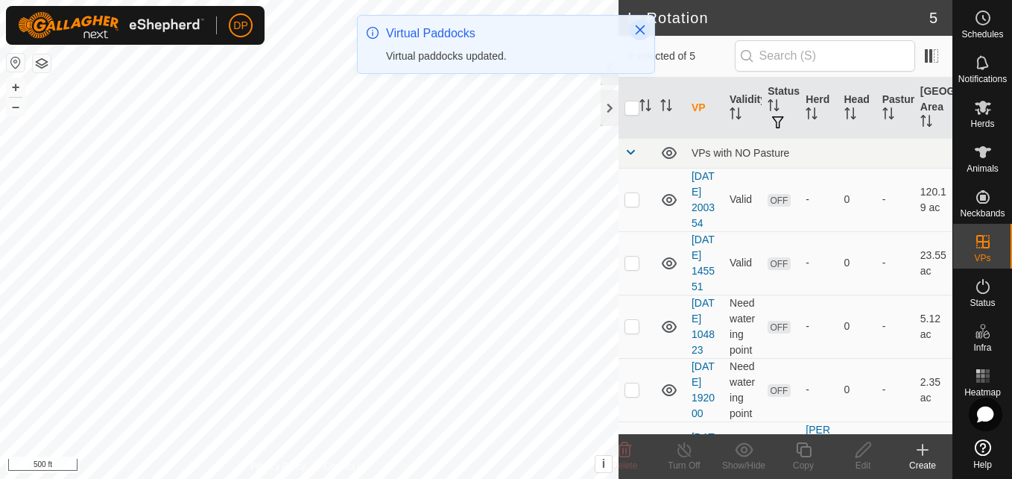
click at [640, 25] on icon "Close" at bounding box center [640, 30] width 12 height 12
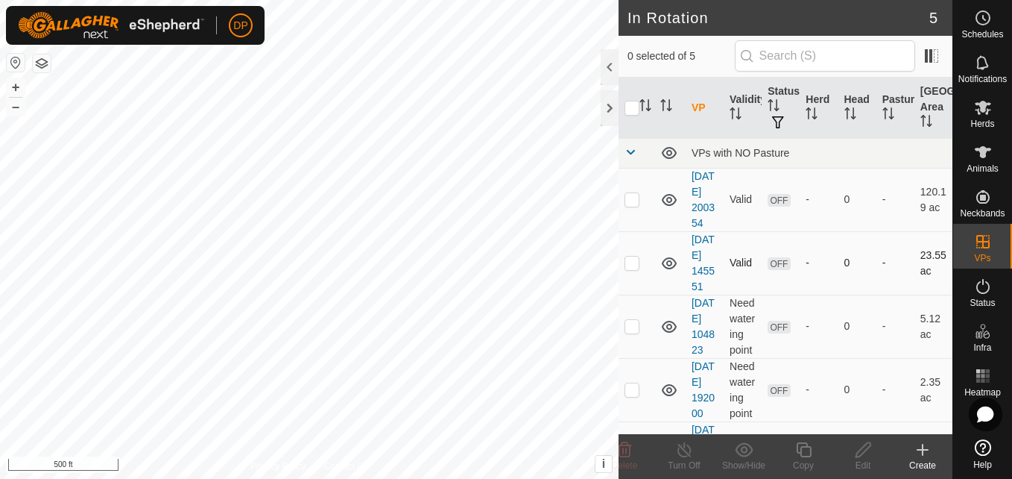
click at [637, 268] on p-checkbox at bounding box center [632, 262] width 15 height 12
click at [633, 268] on p-checkbox at bounding box center [632, 262] width 15 height 12
checkbox input "false"
click at [991, 108] on icon at bounding box center [983, 107] width 18 height 18
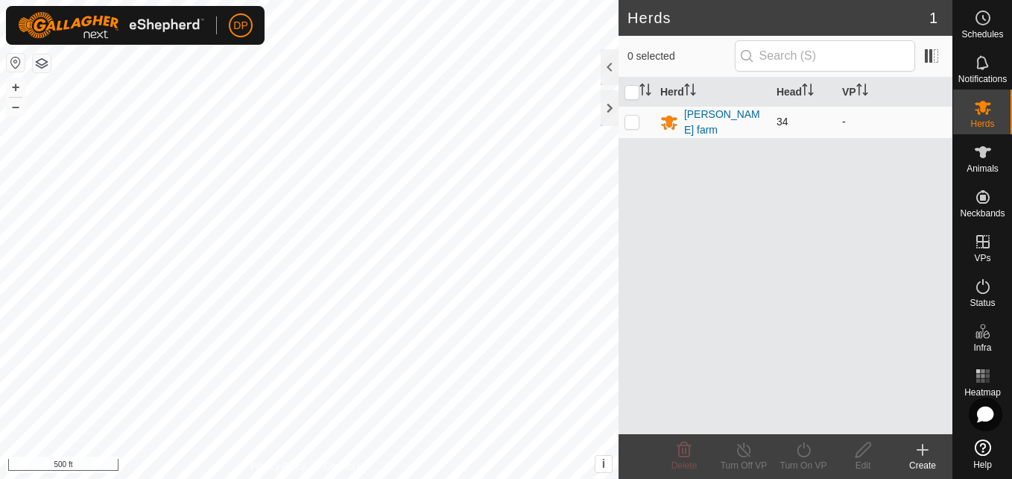
click at [631, 125] on p-checkbox at bounding box center [632, 122] width 15 height 12
checkbox input "true"
click at [803, 446] on icon at bounding box center [804, 449] width 19 height 18
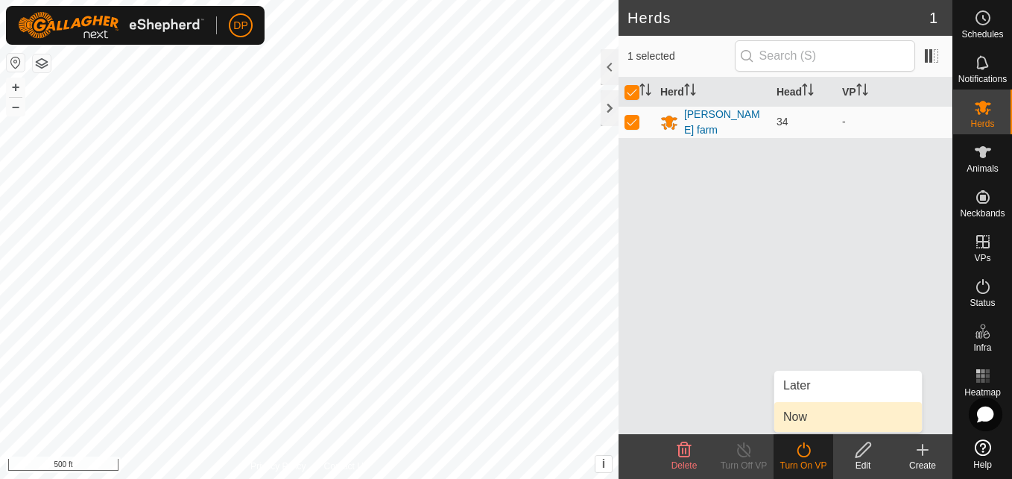
click at [810, 411] on link "Now" at bounding box center [848, 417] width 148 height 30
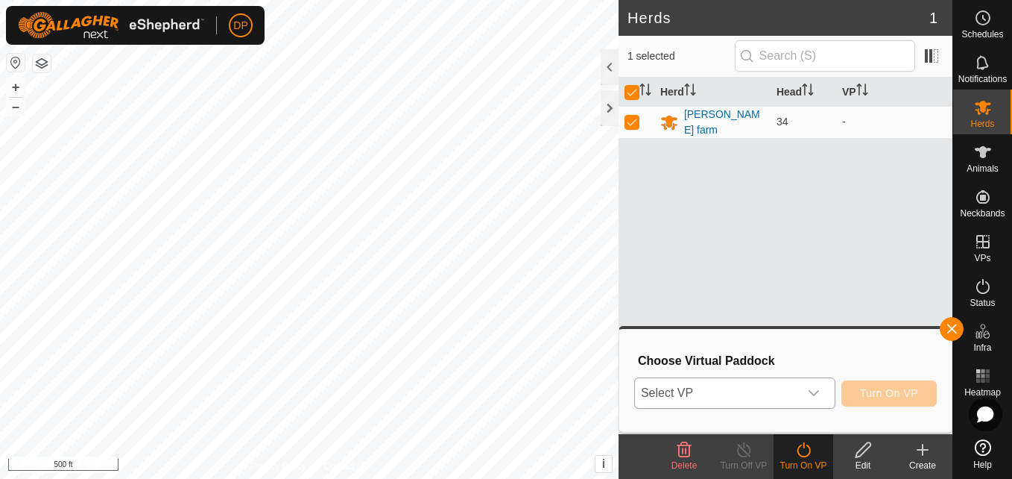
click at [812, 388] on icon "dropdown trigger" at bounding box center [814, 393] width 12 height 12
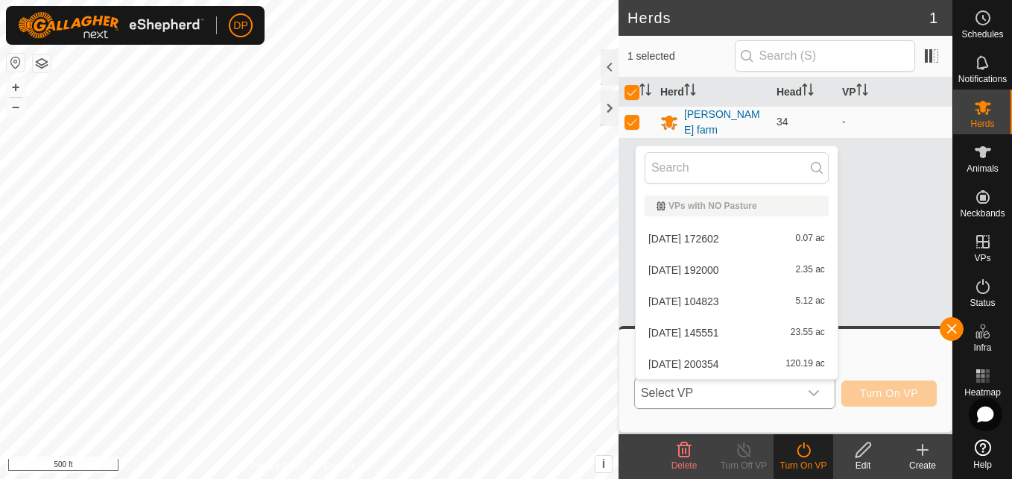
click at [794, 332] on li "2025-08-07 145551 23.55 ac" at bounding box center [737, 333] width 202 height 30
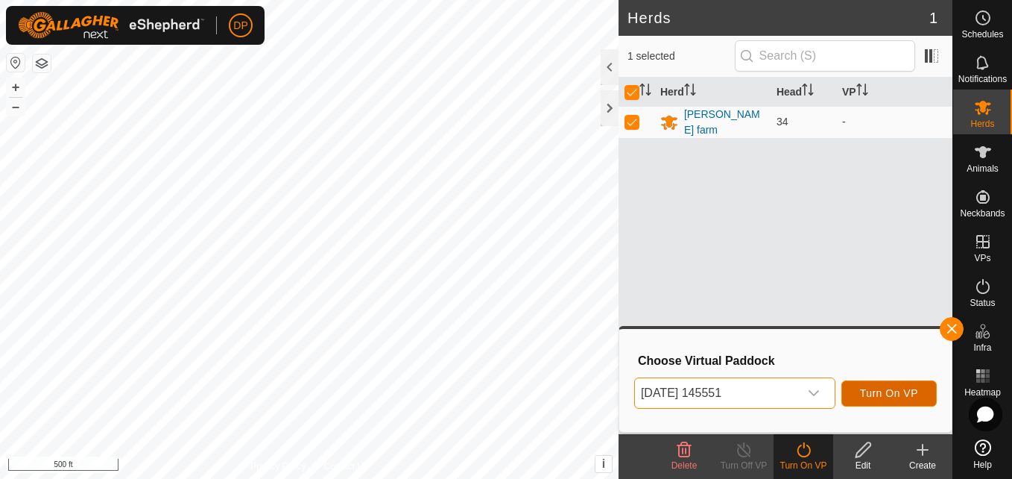
click at [868, 388] on span "Turn On VP" at bounding box center [889, 393] width 58 height 12
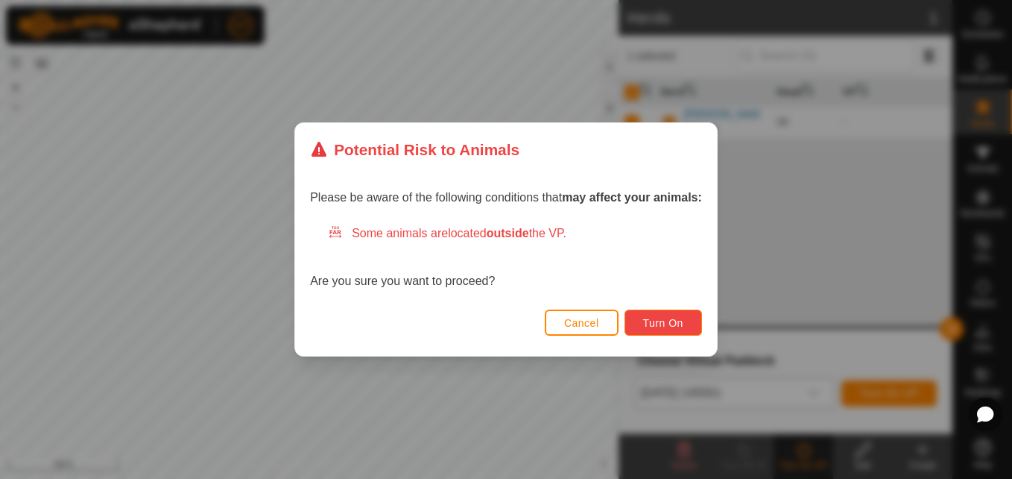
click at [680, 321] on span "Turn On" at bounding box center [663, 323] width 40 height 12
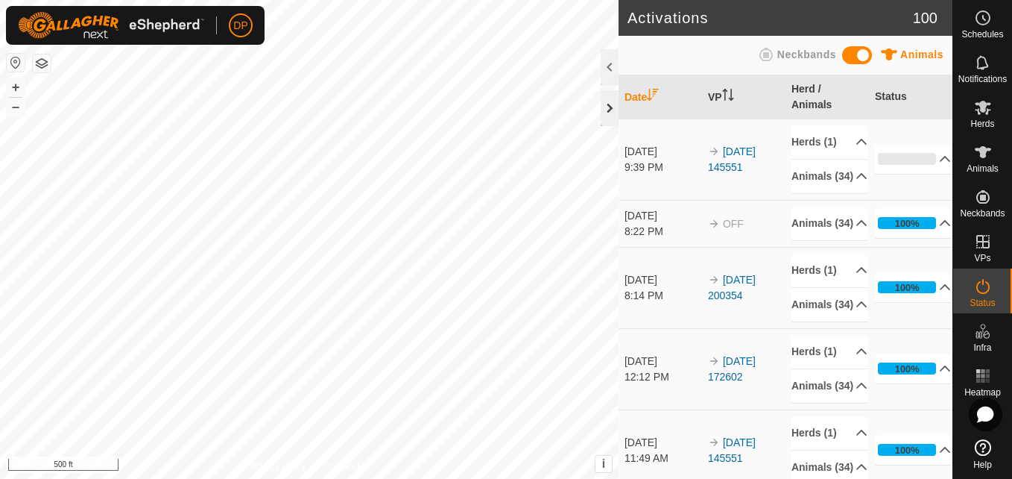
click at [610, 112] on div at bounding box center [610, 108] width 18 height 36
